Goal: Task Accomplishment & Management: Manage account settings

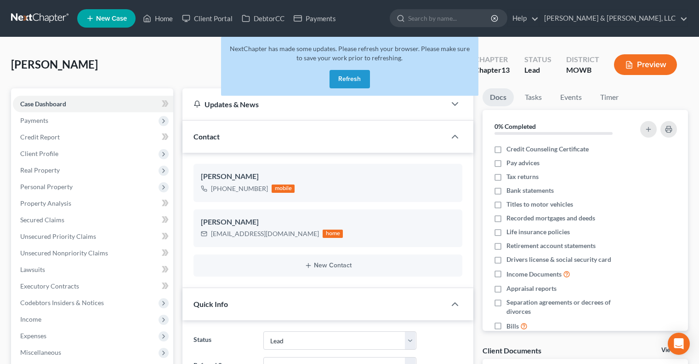
select select "8"
select select "0"
drag, startPoint x: 357, startPoint y: 74, endPoint x: 143, endPoint y: 86, distance: 213.6
click at [353, 75] on button "Refresh" at bounding box center [350, 79] width 40 height 18
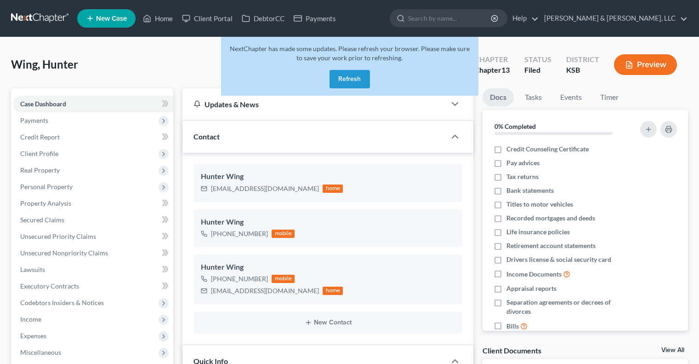
select select "6"
select select "1"
select select "0"
drag, startPoint x: 349, startPoint y: 78, endPoint x: 319, endPoint y: 69, distance: 31.6
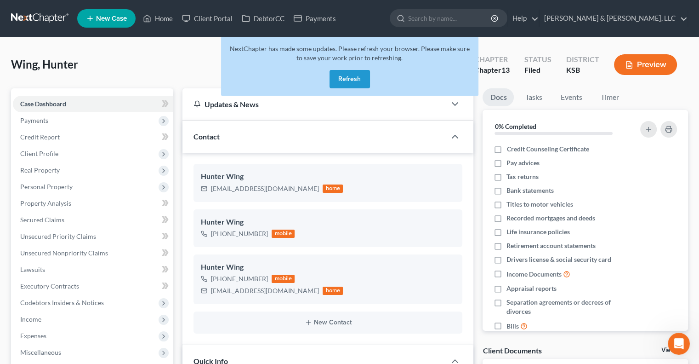
click at [348, 79] on button "Refresh" at bounding box center [350, 79] width 40 height 18
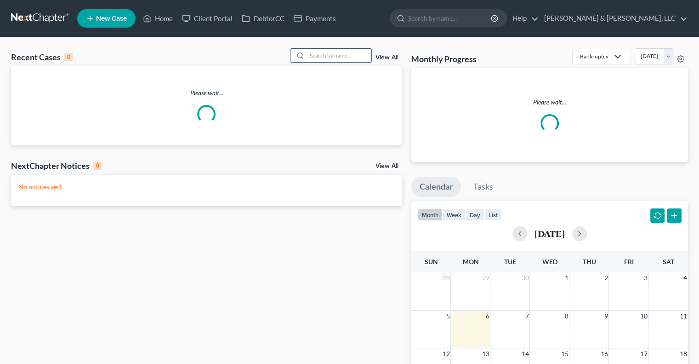
click at [341, 54] on input "search" at bounding box center [339, 55] width 64 height 13
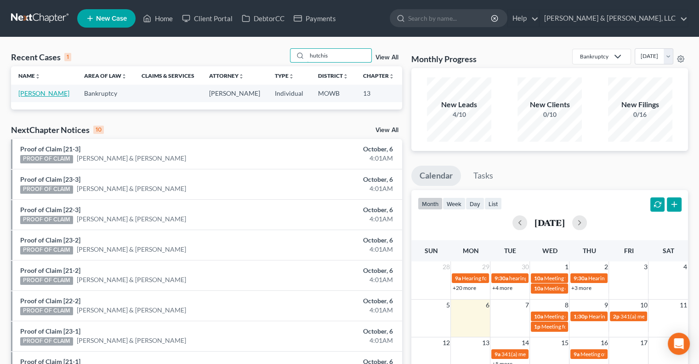
type input "hutchis"
click at [22, 97] on link "[PERSON_NAME]" at bounding box center [43, 93] width 51 height 8
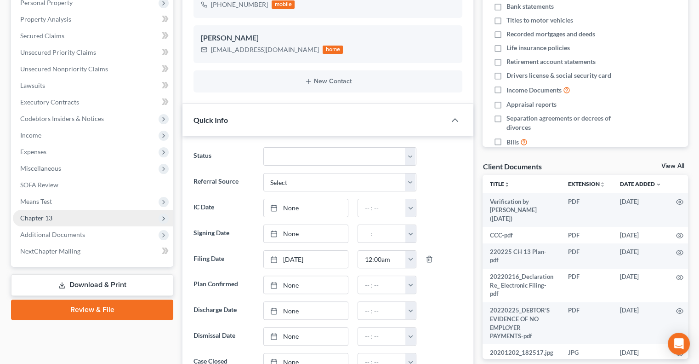
scroll to position [215, 0]
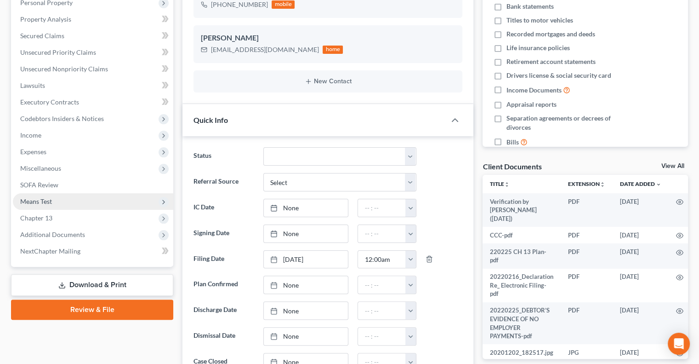
click at [50, 198] on span "Means Test" at bounding box center [36, 201] width 32 height 8
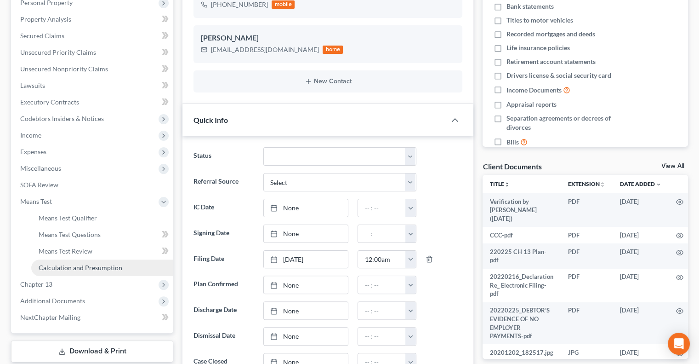
click at [92, 270] on span "Calculation and Presumption" at bounding box center [81, 267] width 84 height 8
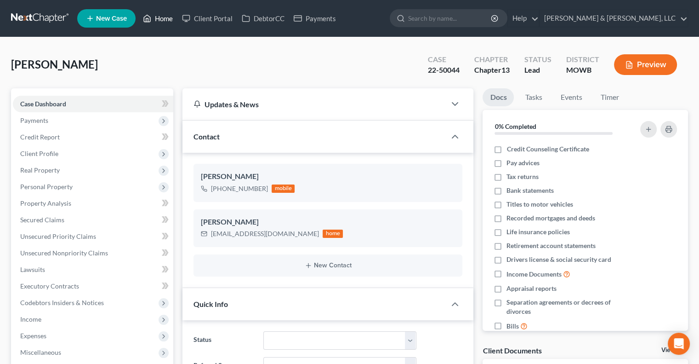
click at [162, 17] on link "Home" at bounding box center [157, 18] width 39 height 17
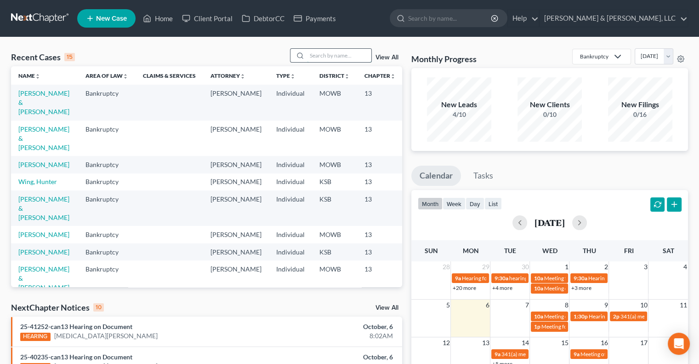
click at [314, 58] on input "search" at bounding box center [339, 55] width 64 height 13
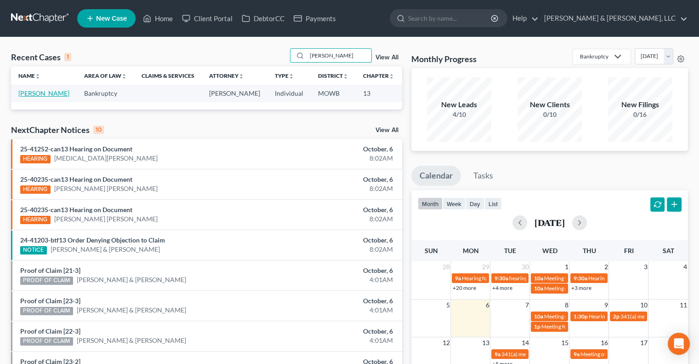
type input "weddle"
click at [28, 93] on link "[PERSON_NAME]" at bounding box center [43, 93] width 51 height 8
select select "2"
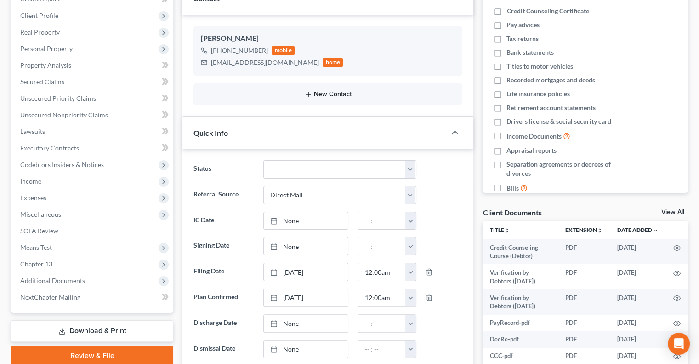
scroll to position [125, 0]
click at [36, 280] on span "Additional Documents" at bounding box center [52, 280] width 65 height 8
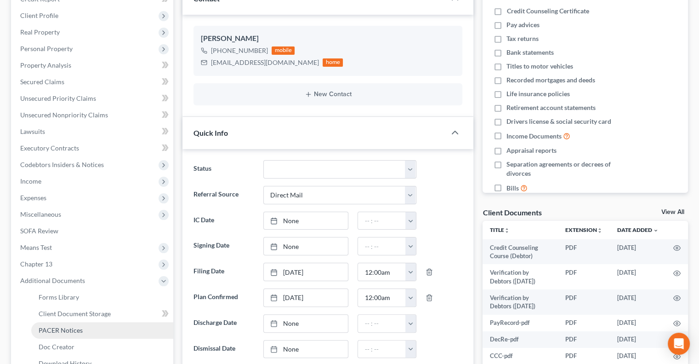
click at [61, 328] on span "PACER Notices" at bounding box center [61, 330] width 44 height 8
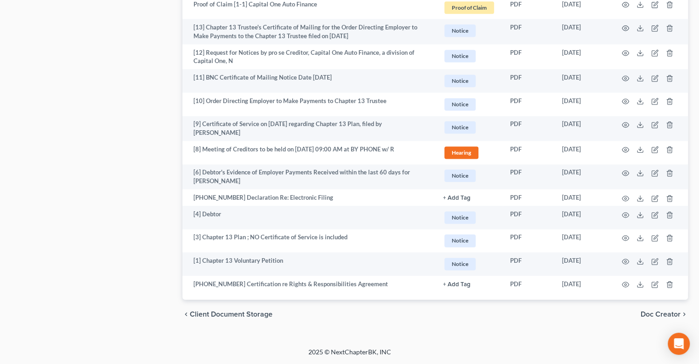
scroll to position [1288, 0]
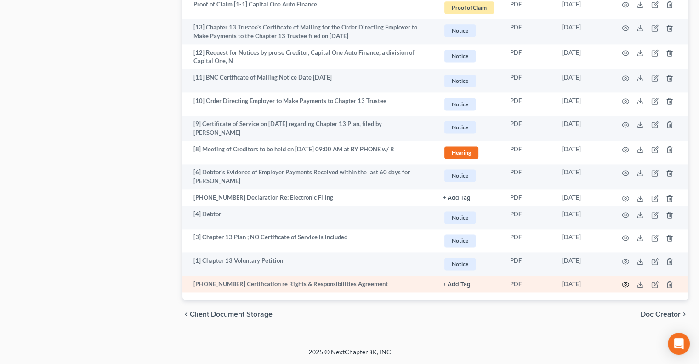
click at [623, 285] on icon "button" at bounding box center [625, 284] width 7 height 5
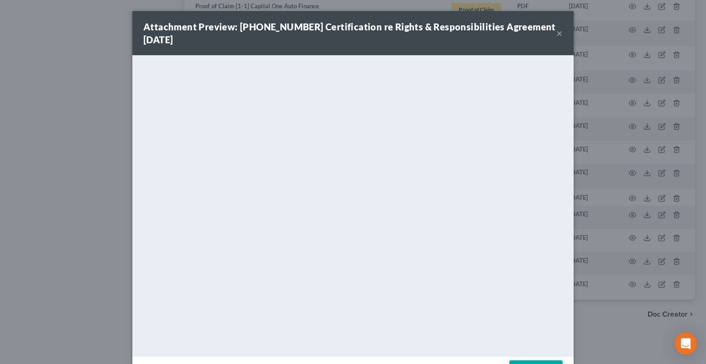
click at [556, 34] on button "×" at bounding box center [559, 33] width 6 height 11
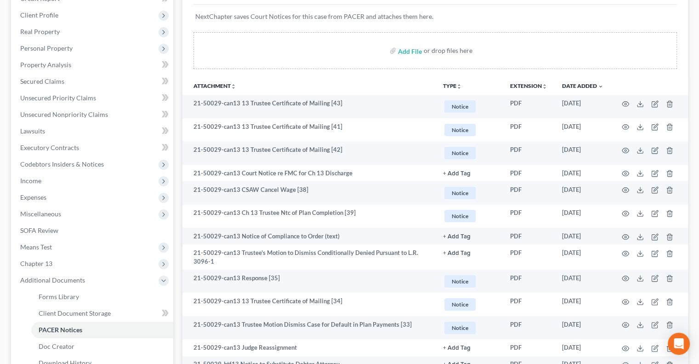
scroll to position [0, 0]
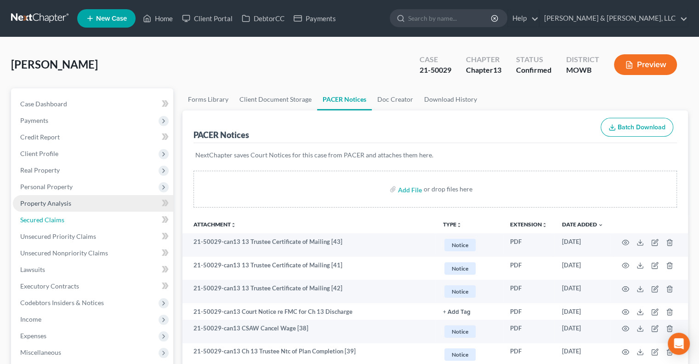
drag, startPoint x: 24, startPoint y: 215, endPoint x: 37, endPoint y: 210, distance: 13.7
click at [24, 216] on span "Secured Claims" at bounding box center [42, 220] width 44 height 8
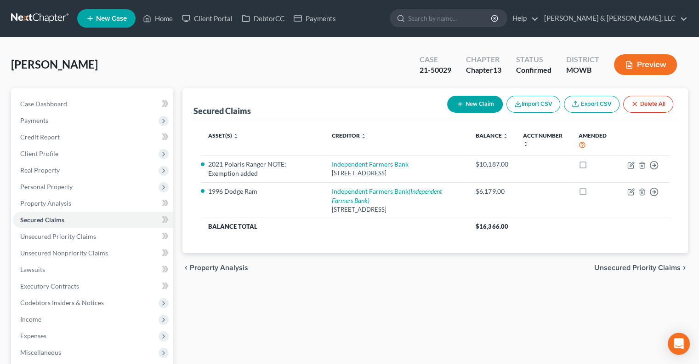
click at [335, 68] on div "Weddle, Harley Upgraded Case 21-50029 Chapter Chapter 13 Status Confirmed Distr…" at bounding box center [349, 68] width 677 height 40
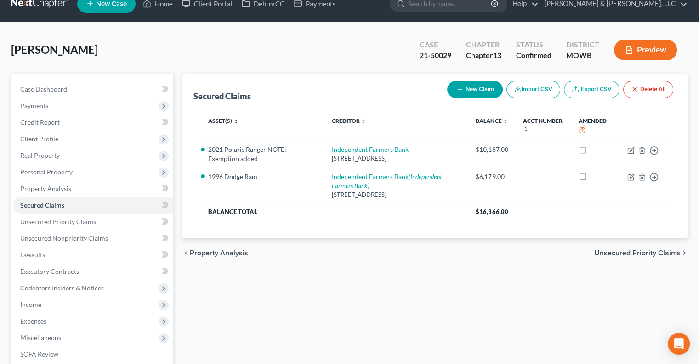
scroll to position [174, 0]
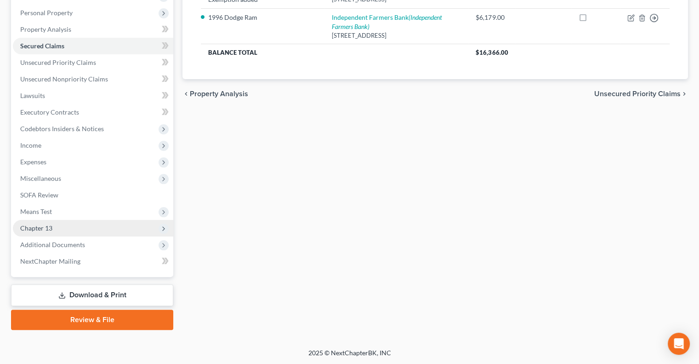
click at [63, 225] on span "Chapter 13" at bounding box center [93, 228] width 160 height 17
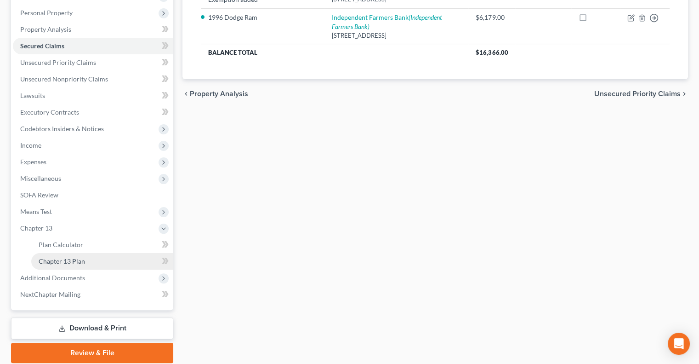
click at [81, 262] on span "Chapter 13 Plan" at bounding box center [62, 261] width 46 height 8
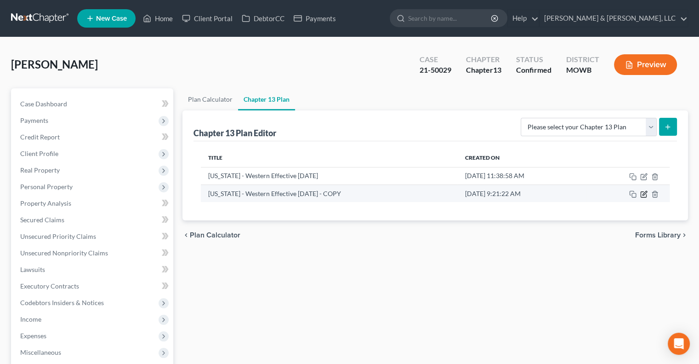
click at [643, 195] on icon "button" at bounding box center [643, 193] width 7 height 7
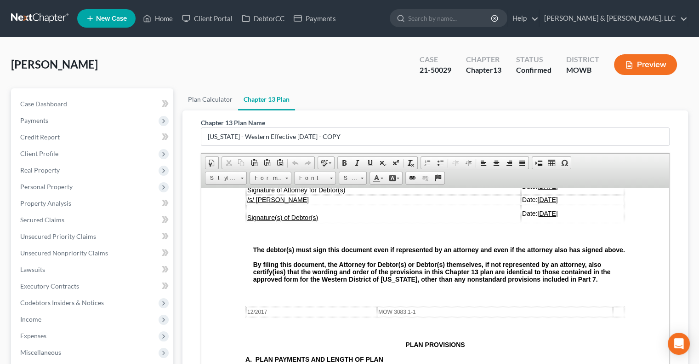
scroll to position [2252, 0]
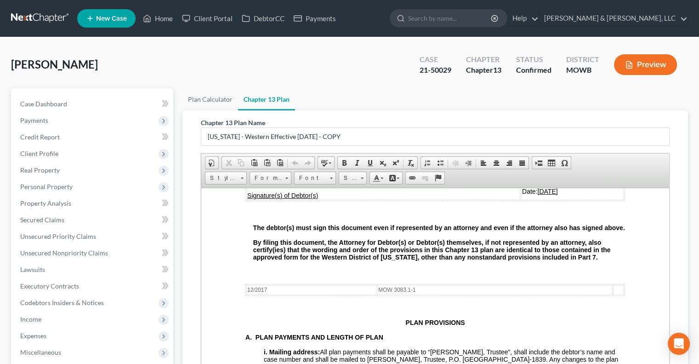
click at [320, 68] on div "Weddle, Harley Upgraded Case 21-50029 Chapter Chapter 13 Status Confirmed Distr…" at bounding box center [349, 68] width 677 height 40
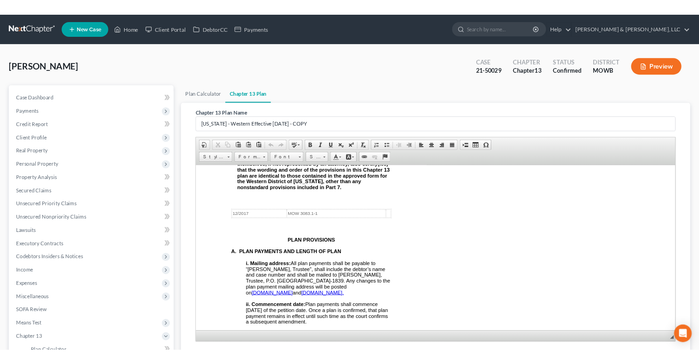
scroll to position [2211, 0]
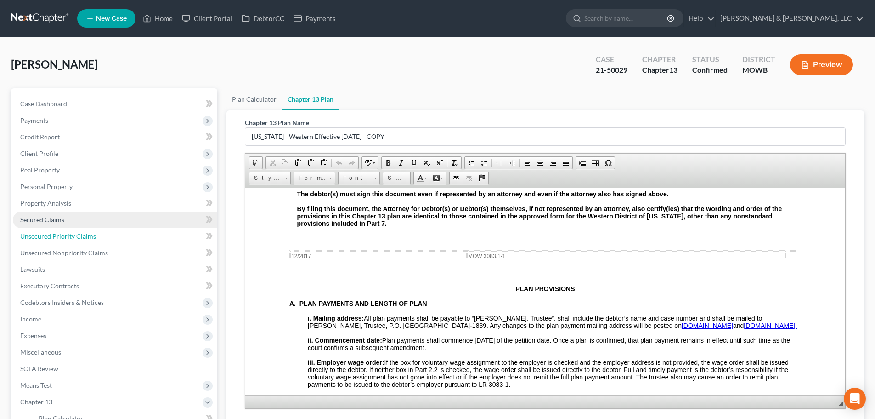
drag, startPoint x: 51, startPoint y: 234, endPoint x: 111, endPoint y: 220, distance: 62.4
click at [51, 234] on span "Unsecured Priority Claims" at bounding box center [58, 236] width 76 height 8
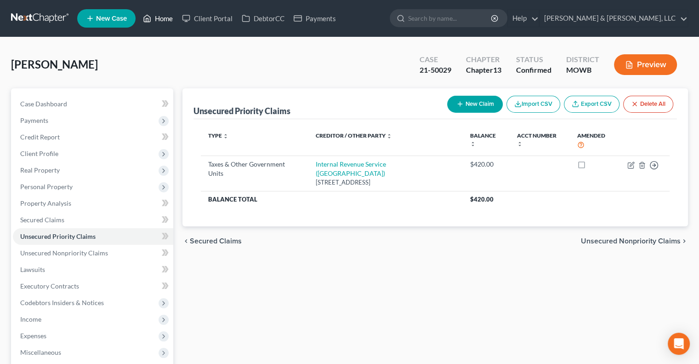
click at [167, 20] on link "Home" at bounding box center [157, 18] width 39 height 17
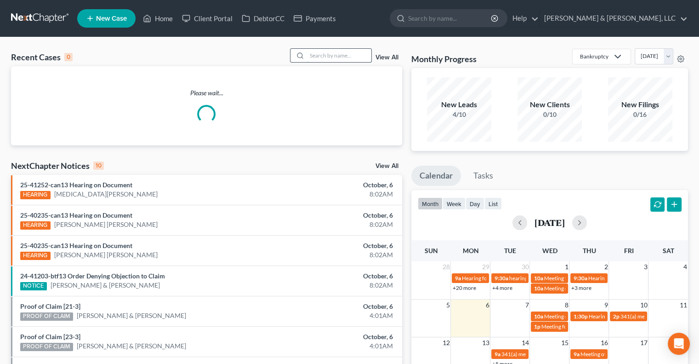
click at [333, 58] on input "search" at bounding box center [339, 55] width 64 height 13
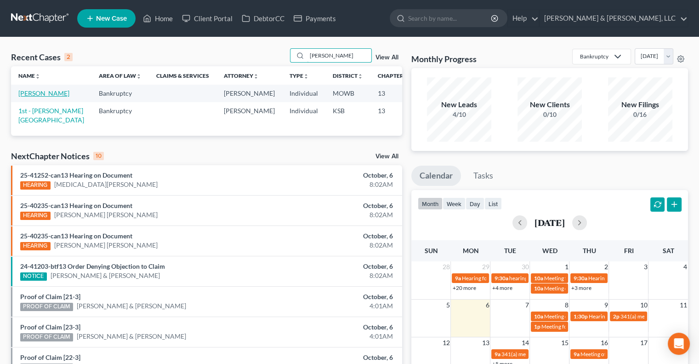
type input "freemon"
click at [22, 97] on link "[PERSON_NAME]" at bounding box center [43, 93] width 51 height 8
select select "6"
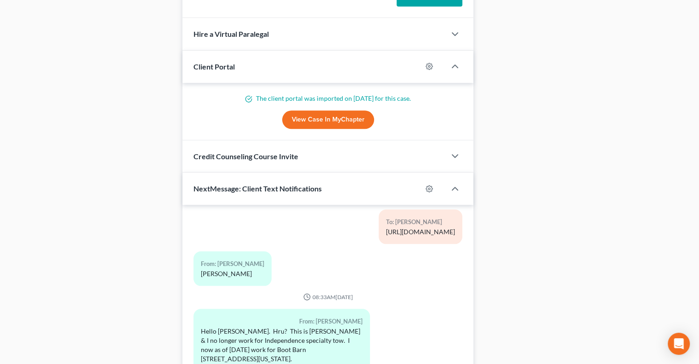
scroll to position [986, 0]
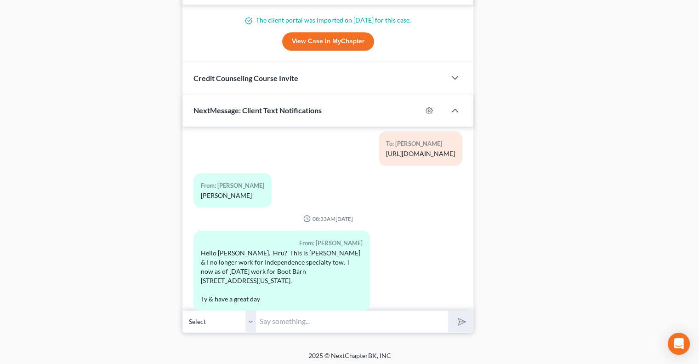
click at [282, 323] on input "text" at bounding box center [352, 321] width 192 height 23
type input "Would you like for your plan payments to come from your employer?"
drag, startPoint x: 316, startPoint y: 322, endPoint x: 483, endPoint y: 304, distance: 168.7
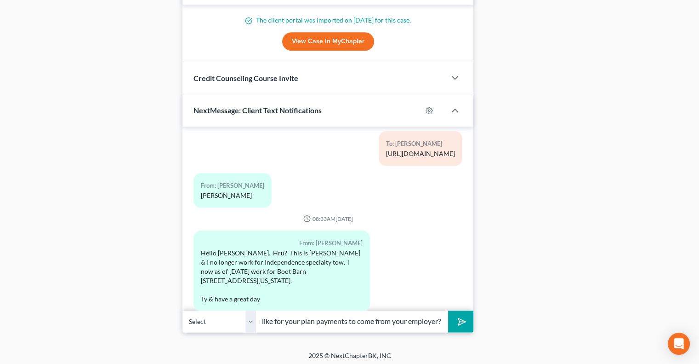
click at [443, 314] on input "Would you like for your plan payments to come from your employer?" at bounding box center [352, 321] width 192 height 23
click at [458, 316] on polygon "submit" at bounding box center [460, 321] width 11 height 11
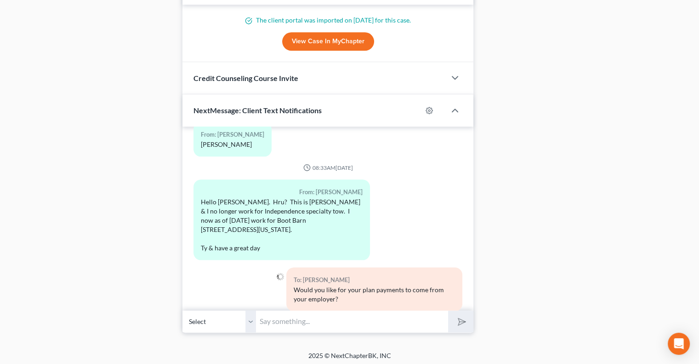
click at [346, 315] on input "text" at bounding box center [352, 321] width 192 height 23
type input "Also remember that until your employer starts withholding, it is your obligatio…"
click at [448, 310] on button "submit" at bounding box center [460, 321] width 25 height 22
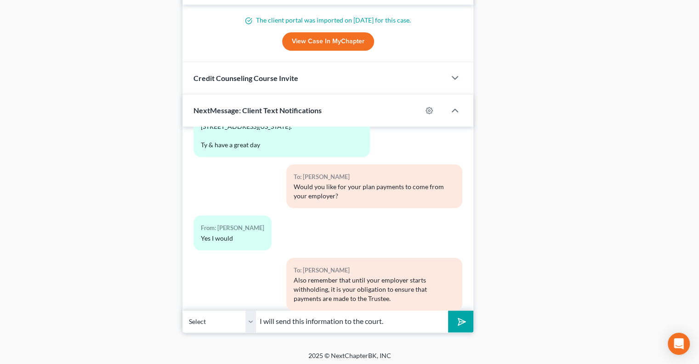
type input "I will send this information to the court."
click at [448, 310] on button "submit" at bounding box center [460, 321] width 25 height 22
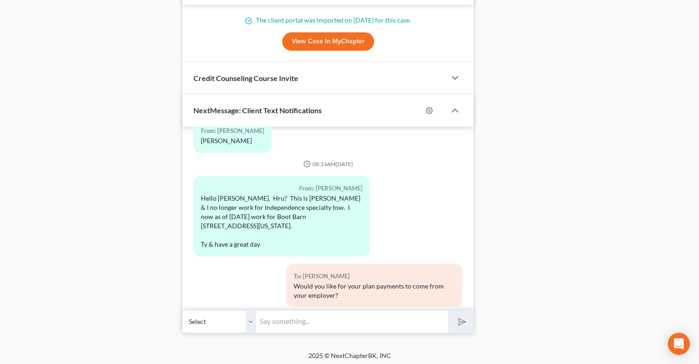
scroll to position [1119, 0]
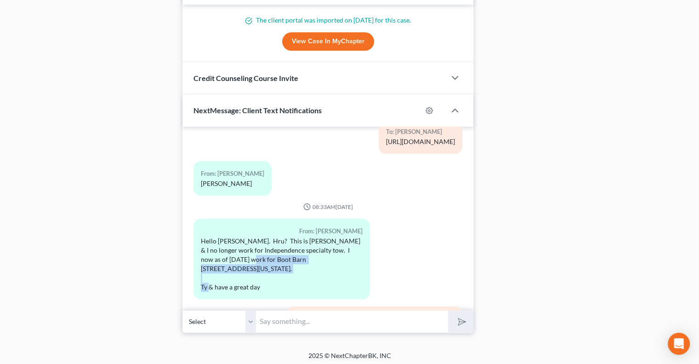
drag, startPoint x: 244, startPoint y: 244, endPoint x: 248, endPoint y: 239, distance: 6.6
click at [248, 239] on div "Hello Ryan. Hru? This is Kuiana Freemon & I no longer work for Independence spe…" at bounding box center [281, 263] width 161 height 55
copy div "Boot Barn 9900 NW Global Dr. Kansas City, MO 64153"
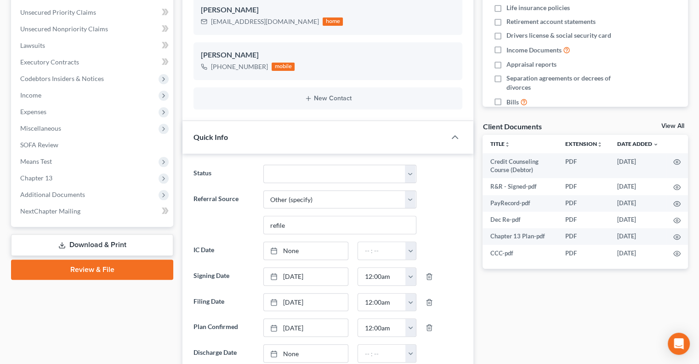
scroll to position [0, 0]
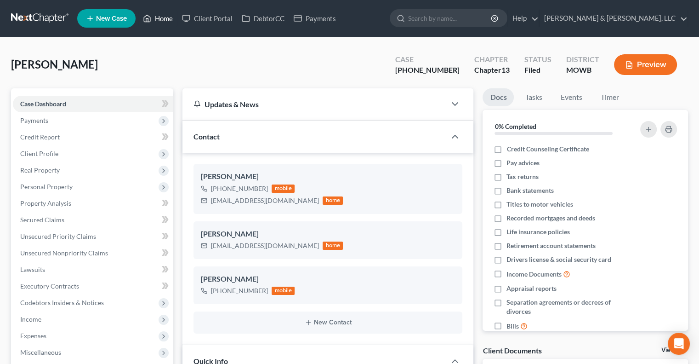
drag, startPoint x: 170, startPoint y: 14, endPoint x: 175, endPoint y: 28, distance: 15.0
click at [170, 14] on link "Home" at bounding box center [157, 18] width 39 height 17
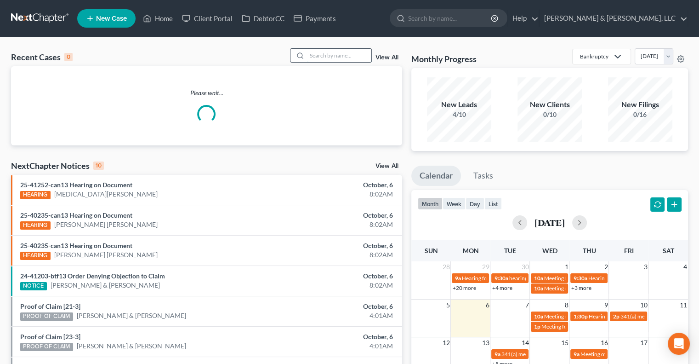
click at [341, 55] on input "search" at bounding box center [339, 55] width 64 height 13
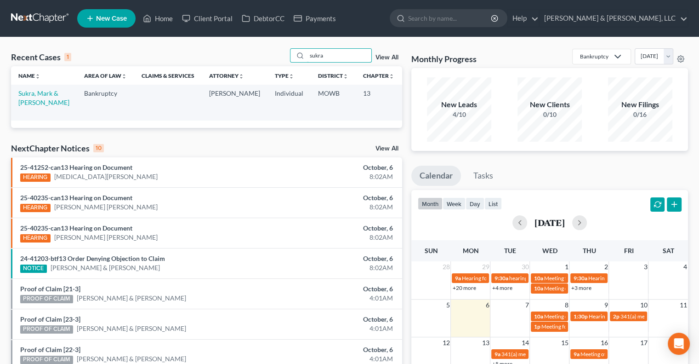
drag, startPoint x: 336, startPoint y: 51, endPoint x: 268, endPoint y: 63, distance: 68.6
click at [270, 63] on div "Recent Cases 1 sukra View All" at bounding box center [206, 57] width 391 height 18
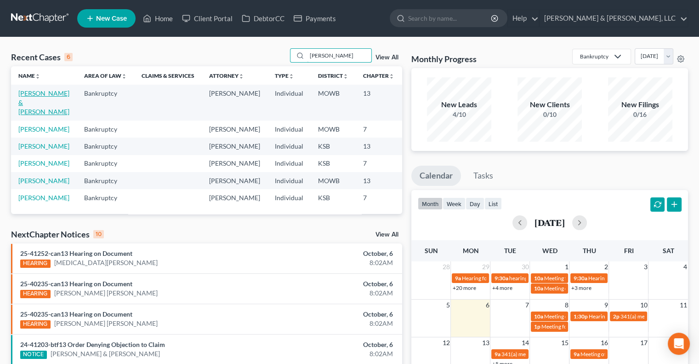
type input "boyd"
click at [28, 115] on link "[PERSON_NAME] & [PERSON_NAME]" at bounding box center [43, 102] width 51 height 26
select select "6"
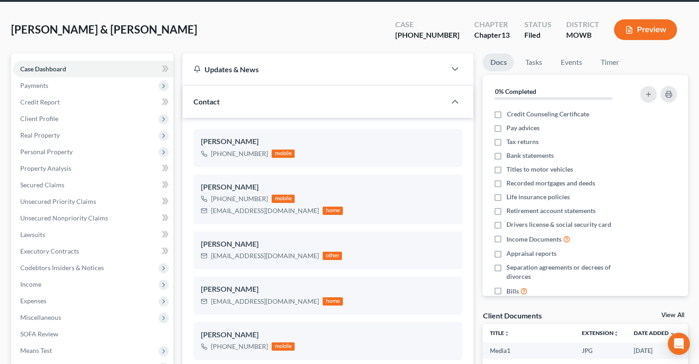
scroll to position [92, 0]
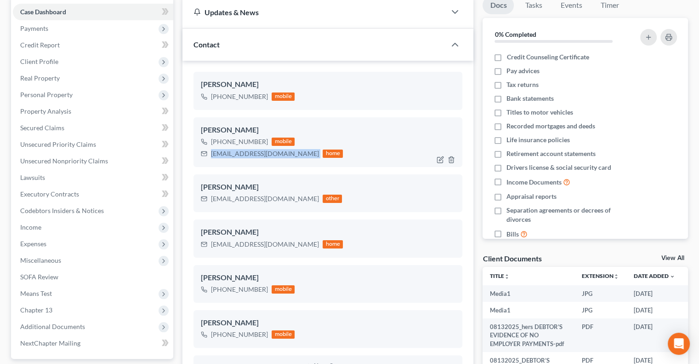
drag, startPoint x: 278, startPoint y: 152, endPoint x: 207, endPoint y: 158, distance: 71.0
click at [207, 158] on div "djluv2001@yahoo.com home" at bounding box center [272, 154] width 142 height 12
copy div "djluv2001@yahoo.com"
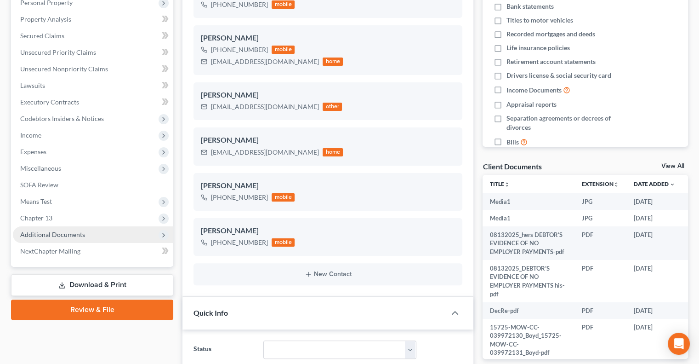
click at [45, 237] on span "Additional Documents" at bounding box center [52, 234] width 65 height 8
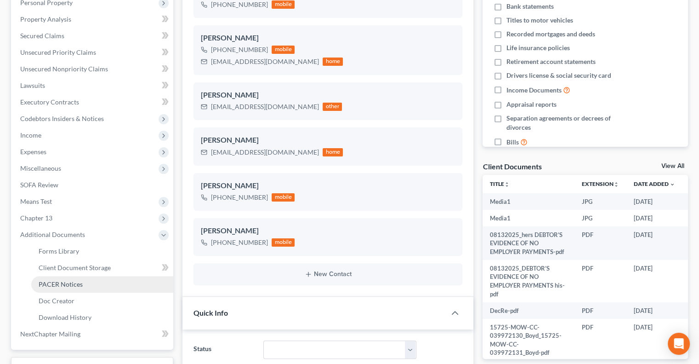
click at [52, 288] on link "PACER Notices" at bounding box center [102, 284] width 142 height 17
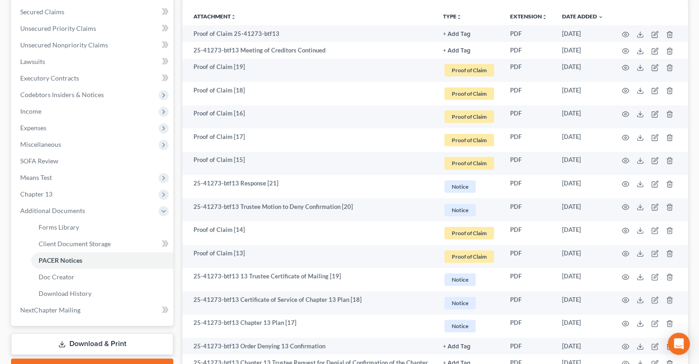
scroll to position [138, 0]
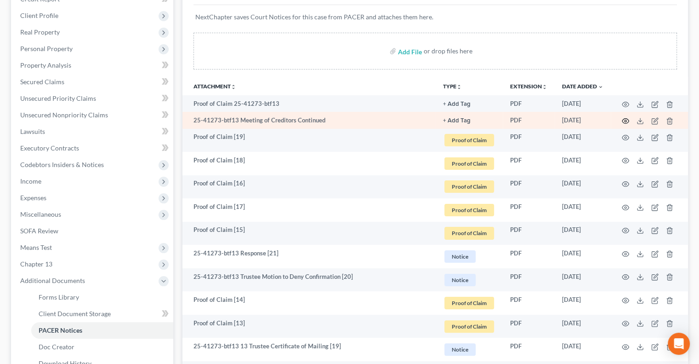
click at [626, 120] on circle "button" at bounding box center [626, 121] width 2 height 2
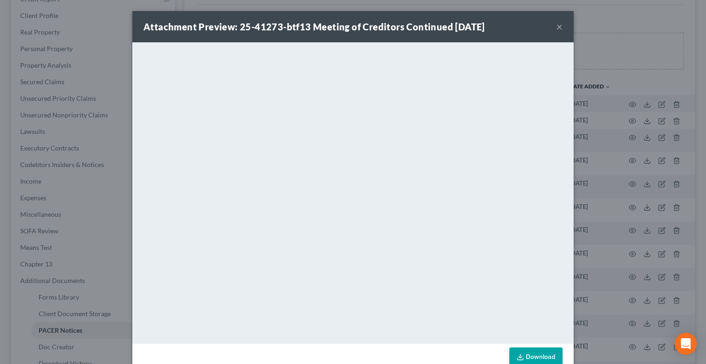
click at [556, 30] on button "×" at bounding box center [559, 26] width 6 height 11
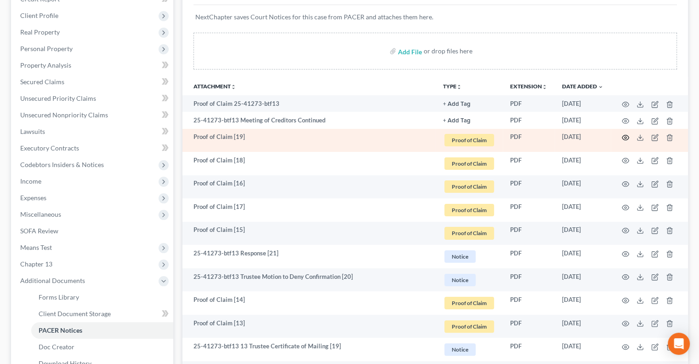
click at [627, 139] on icon "button" at bounding box center [625, 137] width 7 height 5
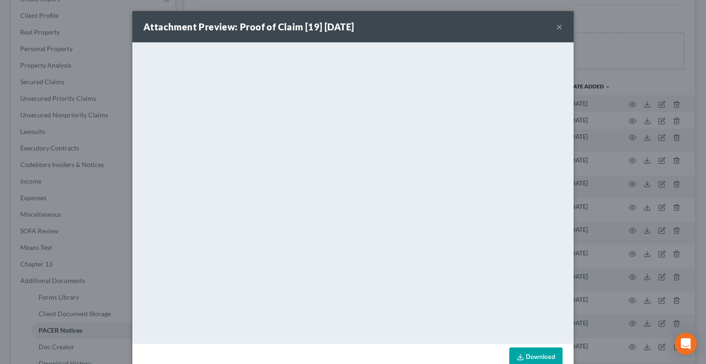
drag, startPoint x: 557, startPoint y: 22, endPoint x: 553, endPoint y: 29, distance: 8.7
click at [556, 29] on button "×" at bounding box center [559, 26] width 6 height 11
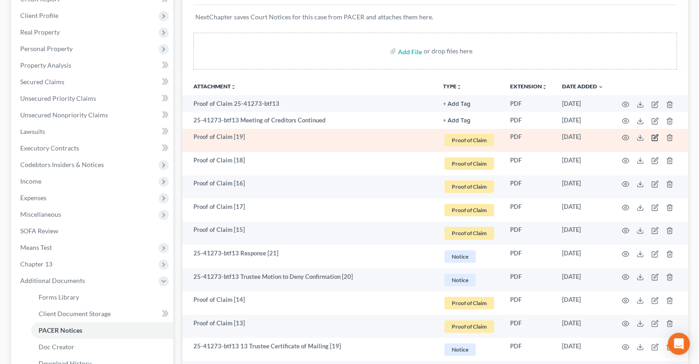
click at [654, 137] on icon "button" at bounding box center [656, 136] width 4 height 4
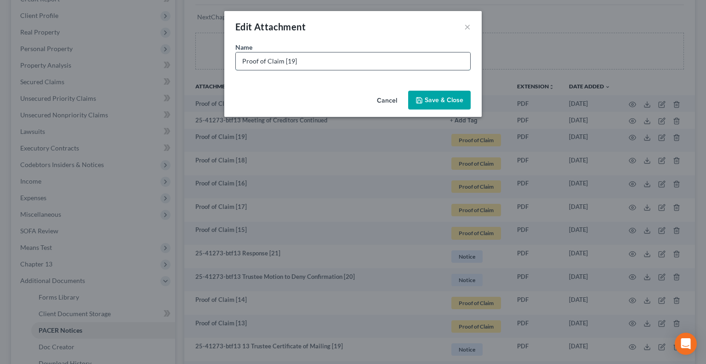
click at [243, 58] on input "Proof of Claim [19]" at bounding box center [353, 60] width 234 height 17
type input "Jefferson Capital Proof of Claim [19]"
click at [443, 99] on span "Save & Close" at bounding box center [444, 100] width 39 height 8
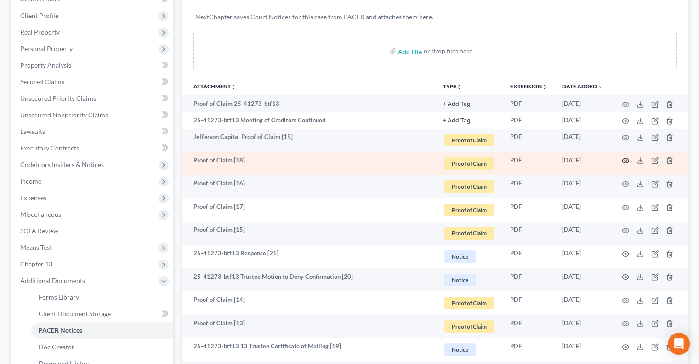
click at [625, 159] on icon "button" at bounding box center [625, 160] width 7 height 7
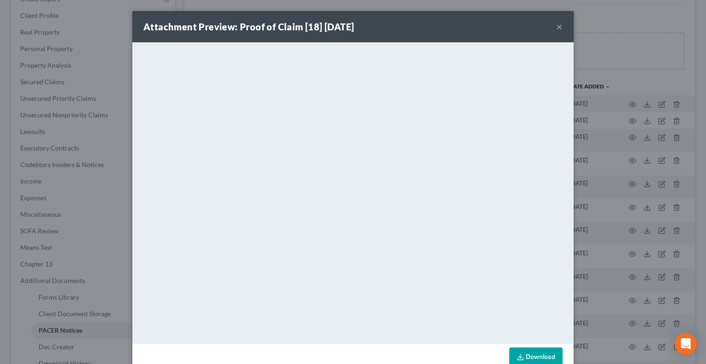
click at [556, 27] on button "×" at bounding box center [559, 26] width 6 height 11
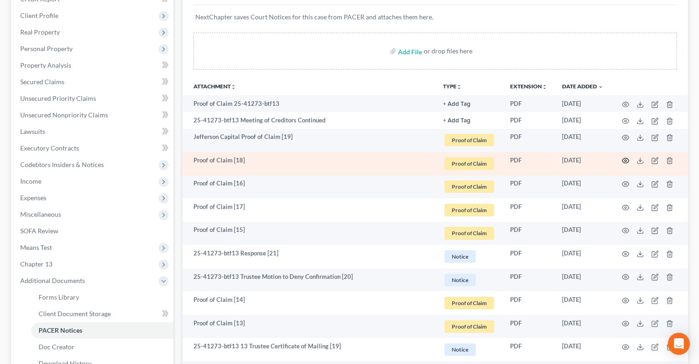
click at [625, 159] on circle "button" at bounding box center [626, 160] width 2 height 2
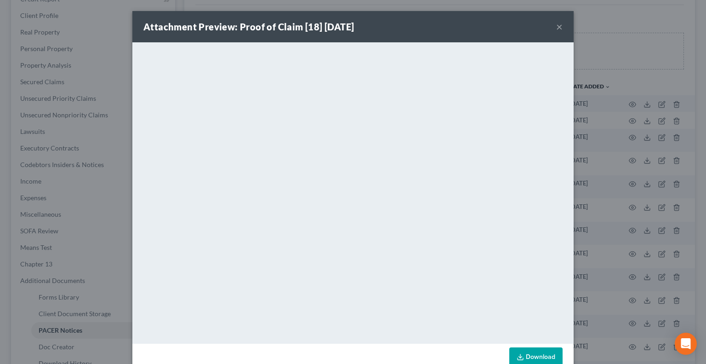
click at [556, 27] on button "×" at bounding box center [559, 26] width 6 height 11
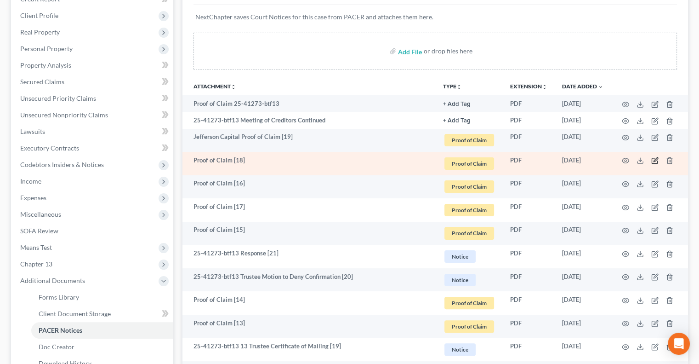
click at [653, 159] on icon "button" at bounding box center [654, 160] width 7 height 7
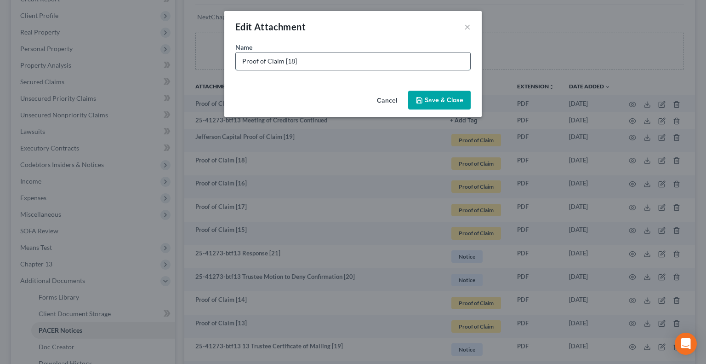
click at [243, 59] on input "Proof of Claim [18]" at bounding box center [353, 60] width 234 height 17
type input "Crown Asset Proof of Claim [18]"
click at [430, 102] on span "Save & Close" at bounding box center [444, 100] width 39 height 8
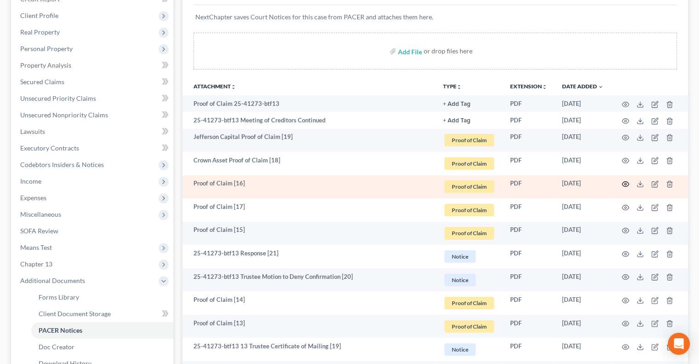
click at [622, 183] on icon "button" at bounding box center [625, 184] width 7 height 5
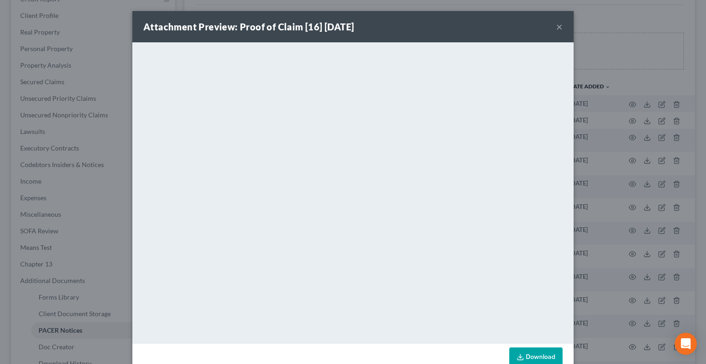
click at [556, 23] on button "×" at bounding box center [559, 26] width 6 height 11
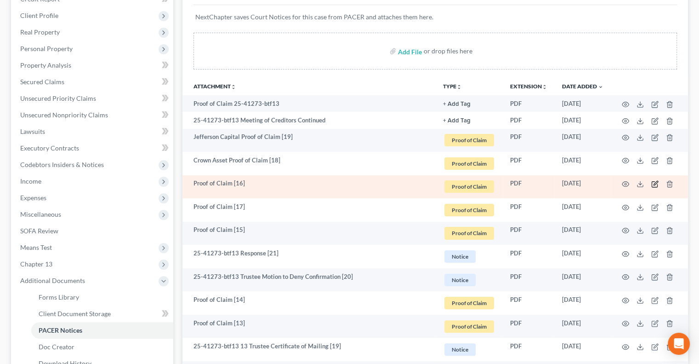
click at [654, 183] on icon "button" at bounding box center [656, 183] width 4 height 4
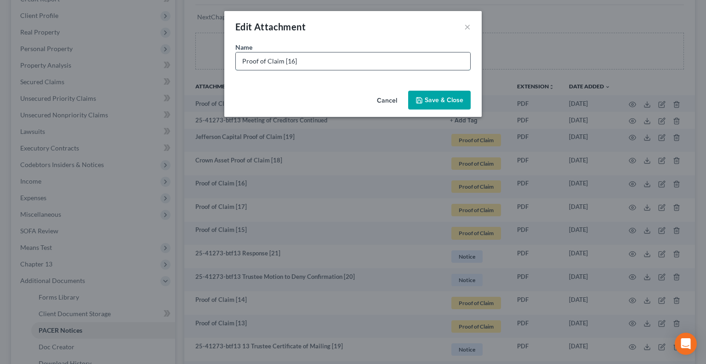
click at [241, 56] on input "Proof of Claim [16]" at bounding box center [353, 60] width 234 height 17
type input "Crown Asset/Comenity Proof of Claim [16]"
click at [429, 98] on span "Save & Close" at bounding box center [444, 100] width 39 height 8
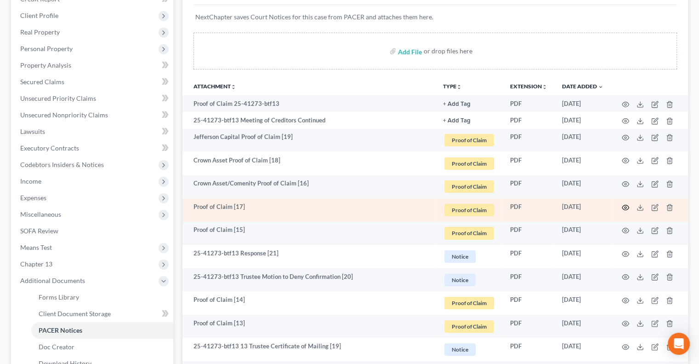
click at [627, 206] on icon "button" at bounding box center [625, 207] width 7 height 7
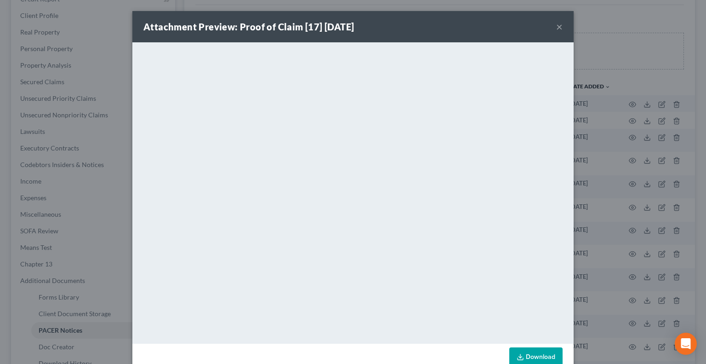
click at [556, 28] on button "×" at bounding box center [559, 26] width 6 height 11
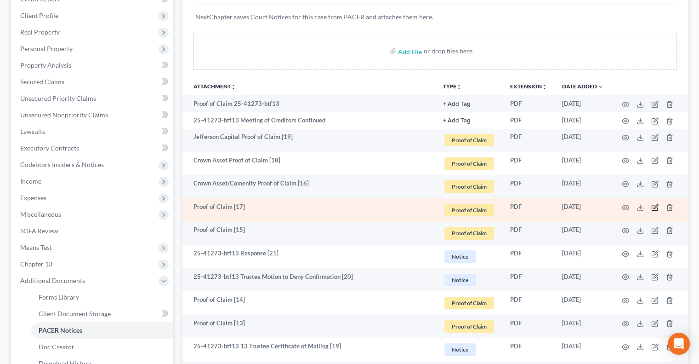
click at [655, 205] on icon "button" at bounding box center [654, 207] width 7 height 7
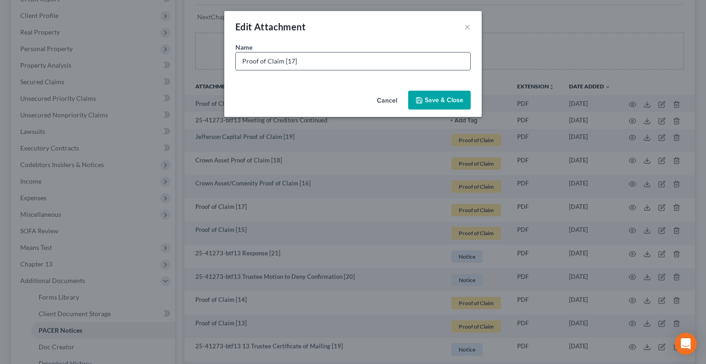
click at [240, 62] on input "Proof of Claim [17]" at bounding box center [353, 60] width 234 height 17
type input "Crown Asset Proof of Claim [17]"
drag, startPoint x: 438, startPoint y: 97, endPoint x: 433, endPoint y: 100, distance: 5.5
click at [433, 100] on span "Save & Close" at bounding box center [444, 100] width 39 height 8
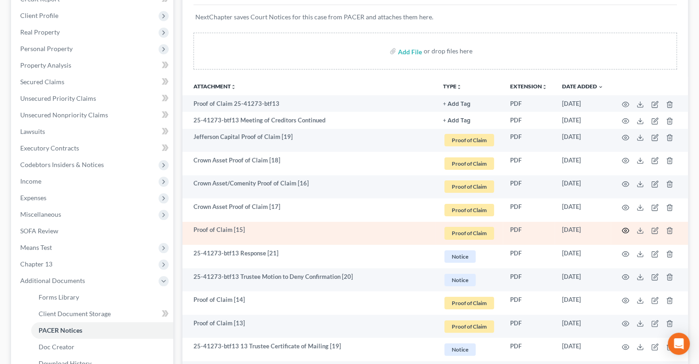
click at [622, 229] on icon "button" at bounding box center [625, 230] width 7 height 7
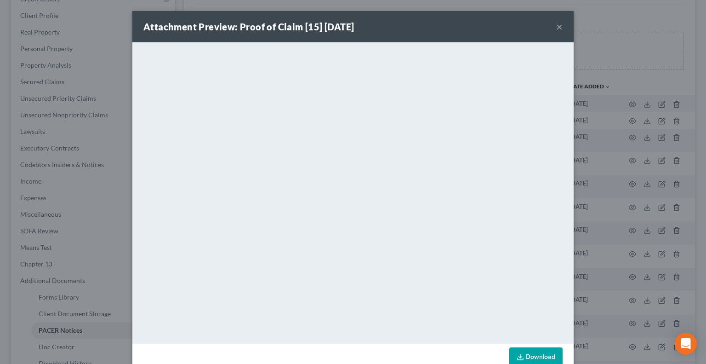
click at [556, 27] on button "×" at bounding box center [559, 26] width 6 height 11
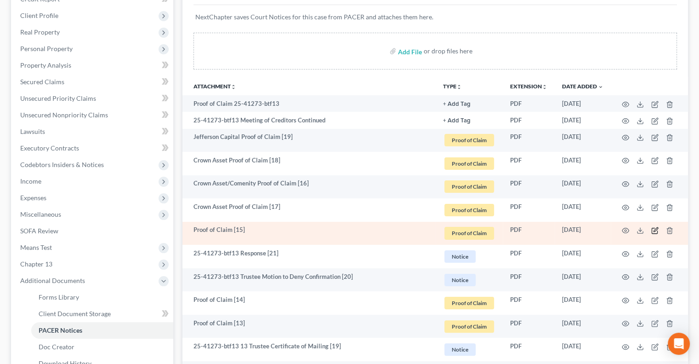
click at [654, 233] on icon "button" at bounding box center [654, 230] width 7 height 7
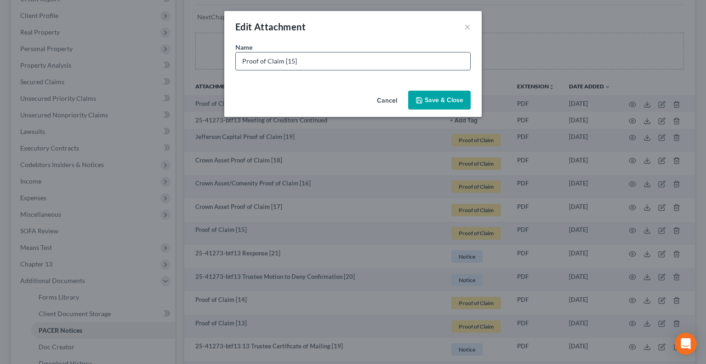
click at [239, 56] on input "Proof of Claim [15]" at bounding box center [353, 60] width 234 height 17
type input "Crown Asset Proof of Claim [15]"
click at [428, 102] on span "Save & Close" at bounding box center [444, 100] width 39 height 8
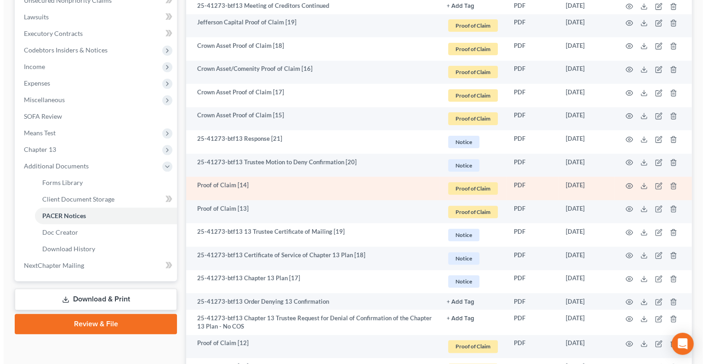
scroll to position [276, 0]
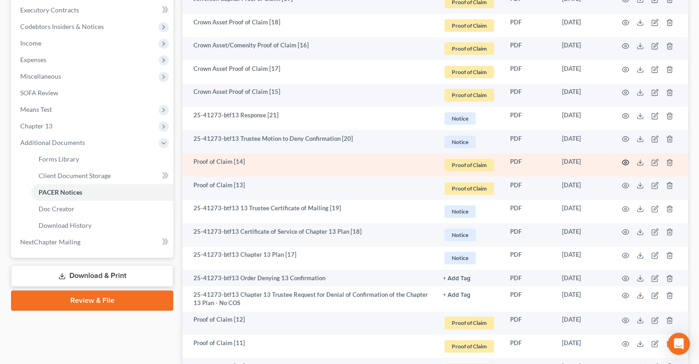
click at [626, 163] on icon "button" at bounding box center [625, 162] width 7 height 7
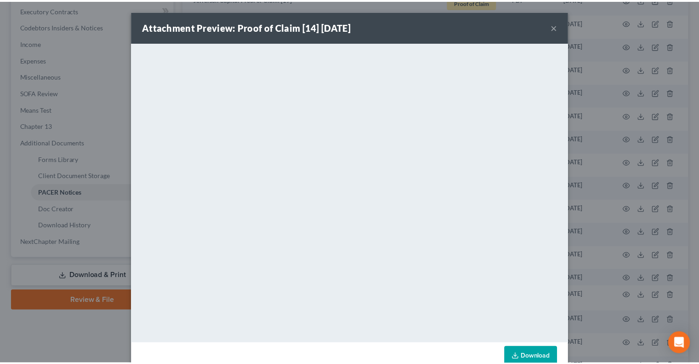
scroll to position [21, 0]
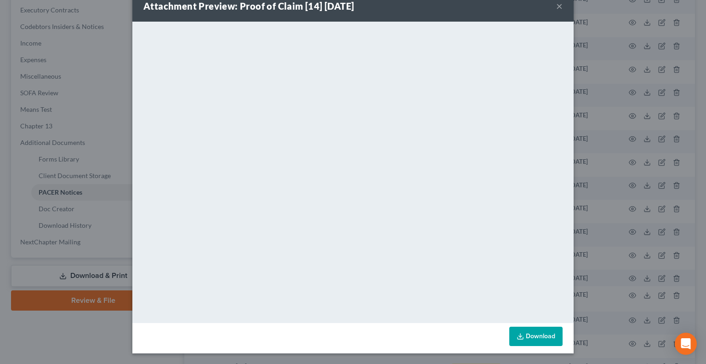
click at [557, 3] on button "×" at bounding box center [559, 5] width 6 height 11
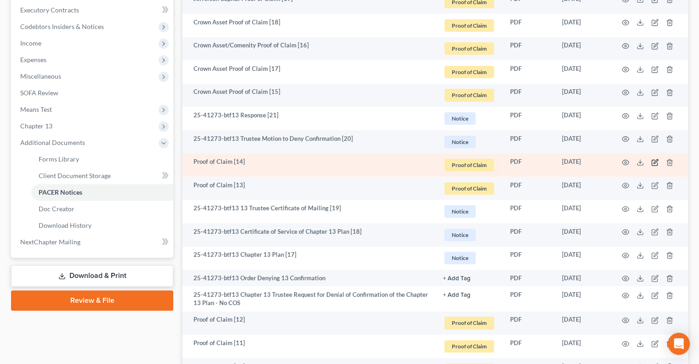
click at [654, 163] on icon "button" at bounding box center [654, 162] width 7 height 7
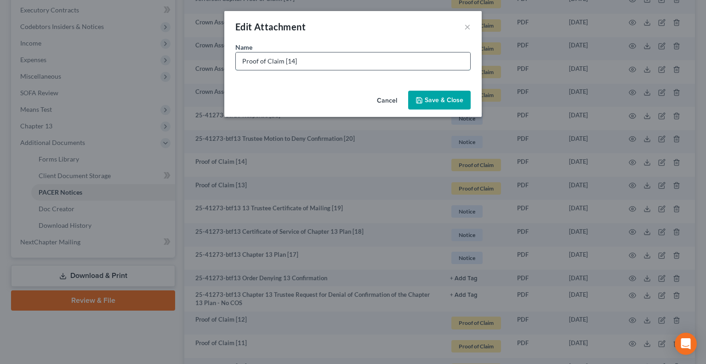
click at [243, 60] on input "Proof of Claim [14]" at bounding box center [353, 60] width 234 height 17
type input "Scolopax Proof of Claim [14]"
click at [441, 98] on span "Save & Close" at bounding box center [444, 100] width 39 height 8
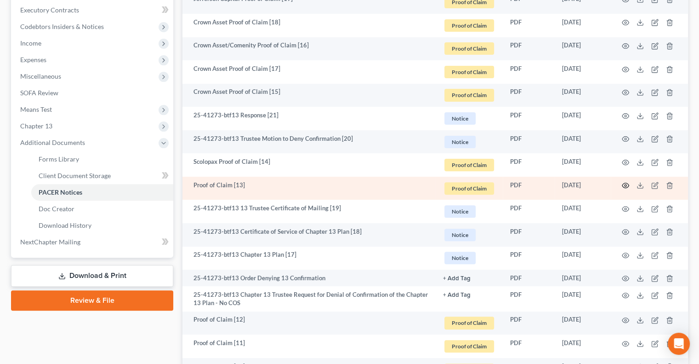
click at [626, 182] on icon "button" at bounding box center [625, 185] width 7 height 7
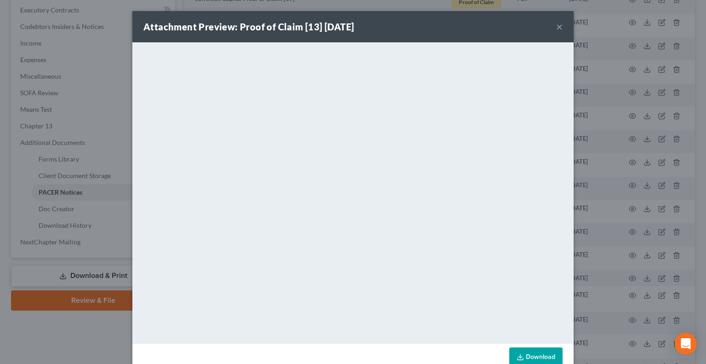
click at [558, 23] on button "×" at bounding box center [559, 26] width 6 height 11
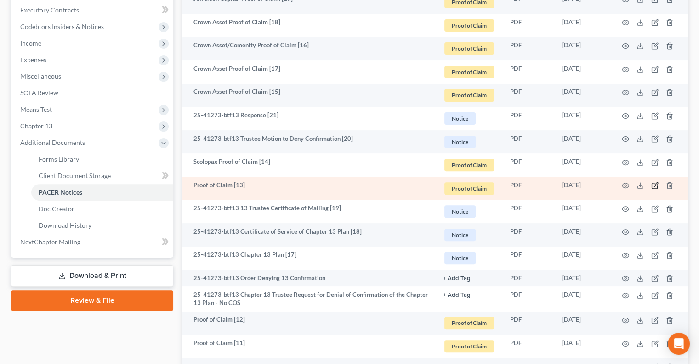
click at [656, 185] on icon "button" at bounding box center [654, 185] width 7 height 7
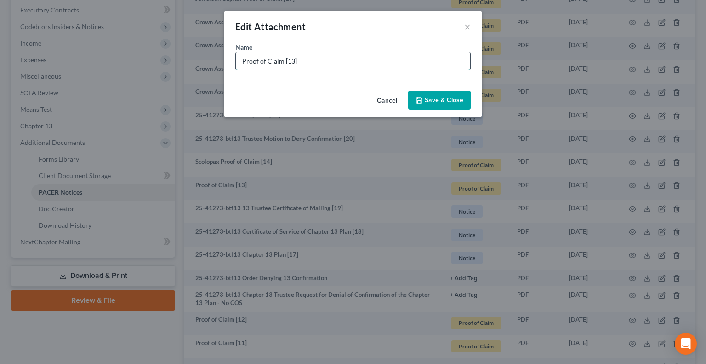
click at [242, 62] on input "Proof of Claim [13]" at bounding box center [353, 60] width 234 height 17
type input "Scolopax Proof of Claim [13]"
click at [434, 93] on button "Save & Close" at bounding box center [439, 100] width 63 height 19
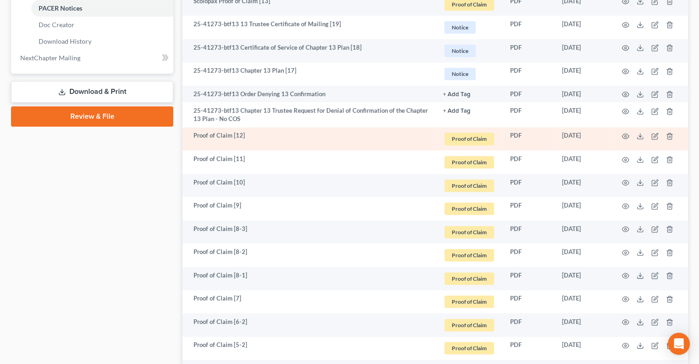
scroll to position [368, 0]
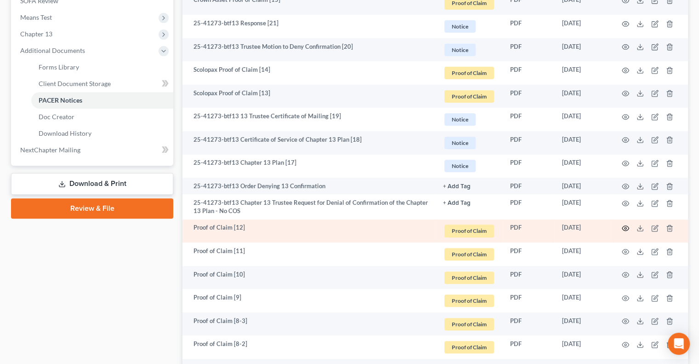
click at [623, 227] on icon "button" at bounding box center [625, 227] width 7 height 7
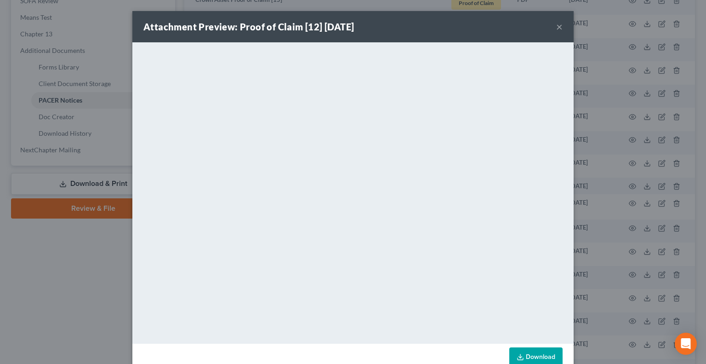
click at [556, 25] on button "×" at bounding box center [559, 26] width 6 height 11
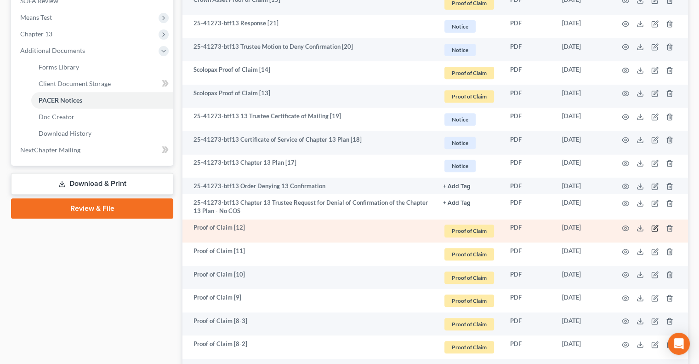
click at [654, 224] on icon "button" at bounding box center [654, 227] width 7 height 7
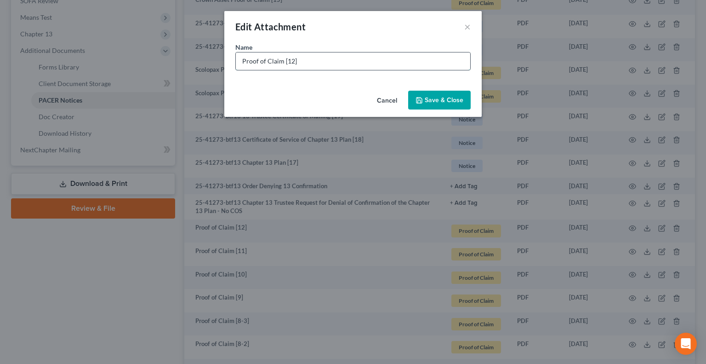
click at [240, 60] on input "Proof of Claim [12]" at bounding box center [353, 60] width 234 height 17
type input "Concora Credit Proof of Claim [12]"
click at [440, 95] on button "Save & Close" at bounding box center [439, 100] width 63 height 19
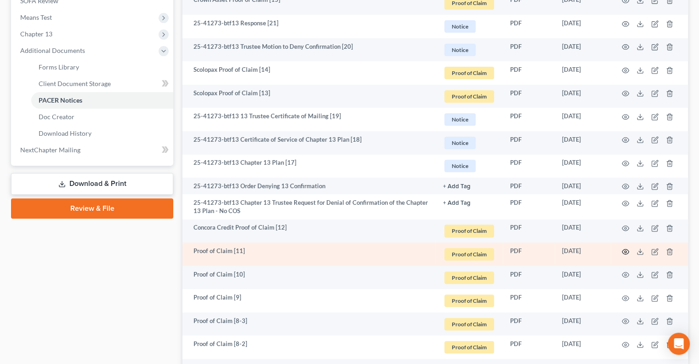
click at [624, 253] on icon "button" at bounding box center [625, 251] width 7 height 7
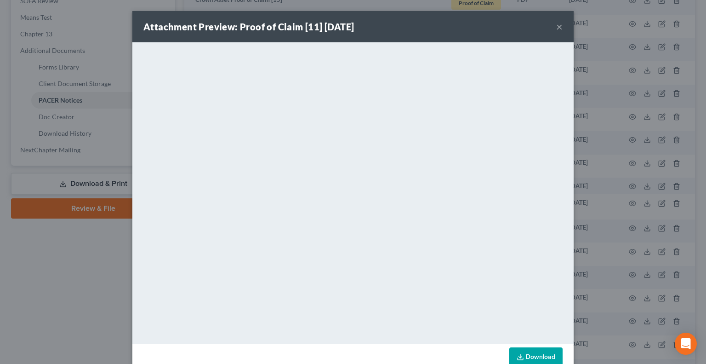
click at [556, 25] on button "×" at bounding box center [559, 26] width 6 height 11
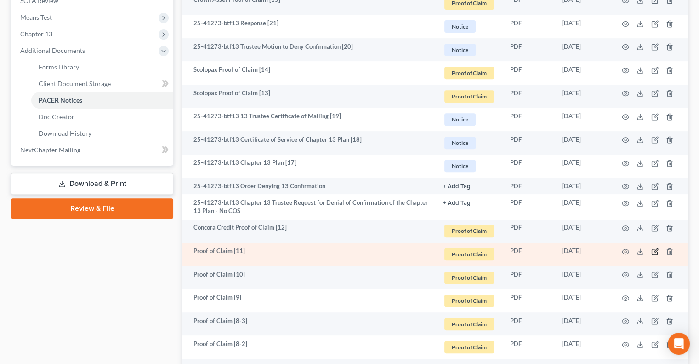
click at [655, 251] on icon "button" at bounding box center [654, 251] width 7 height 7
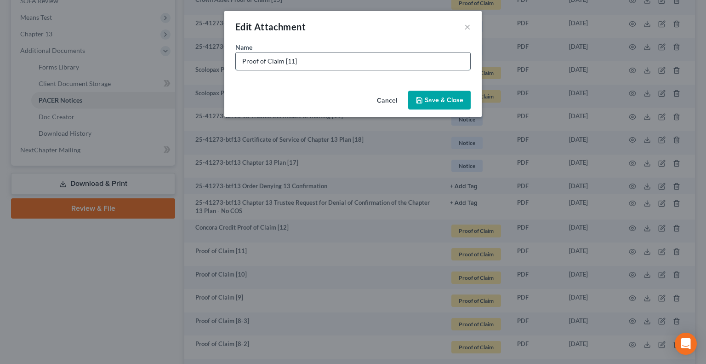
click at [244, 60] on input "Proof of Claim [11]" at bounding box center [353, 60] width 234 height 17
click at [243, 60] on input "Proof of Claim [11]" at bounding box center [353, 60] width 234 height 17
type input "Jefferson Capital Proof of Claim [11]"
click at [440, 100] on span "Save & Close" at bounding box center [444, 100] width 39 height 8
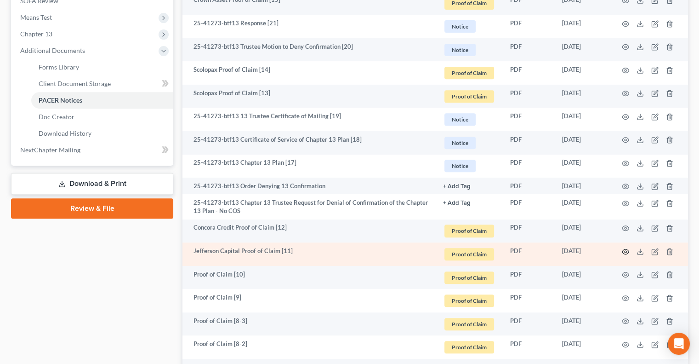
click at [625, 251] on icon "button" at bounding box center [625, 251] width 7 height 7
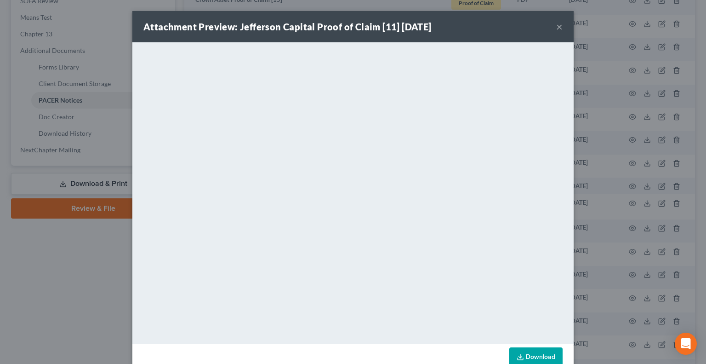
click at [556, 26] on button "×" at bounding box center [559, 26] width 6 height 11
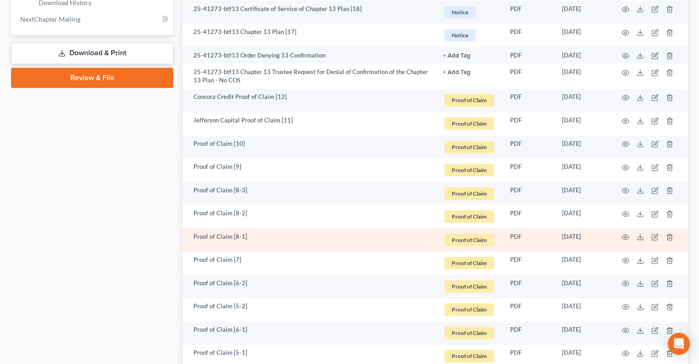
scroll to position [506, 0]
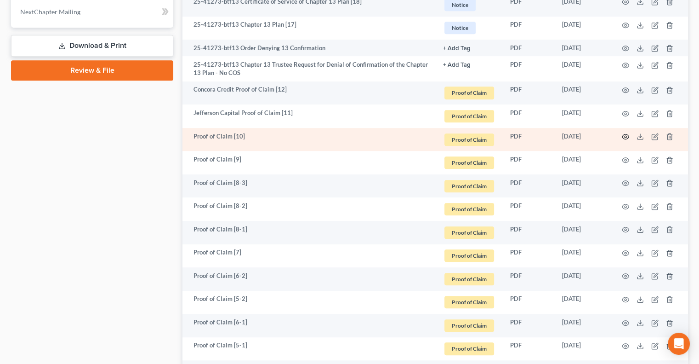
click at [624, 136] on icon "button" at bounding box center [625, 136] width 7 height 7
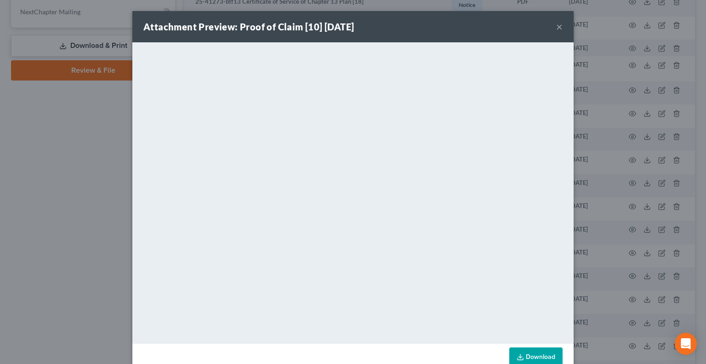
click at [556, 29] on button "×" at bounding box center [559, 26] width 6 height 11
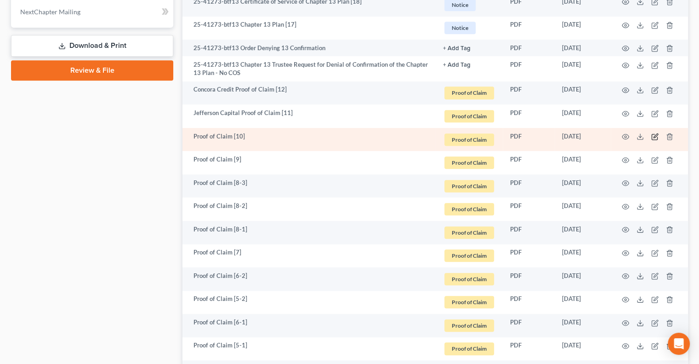
click at [654, 138] on icon "button" at bounding box center [654, 136] width 7 height 7
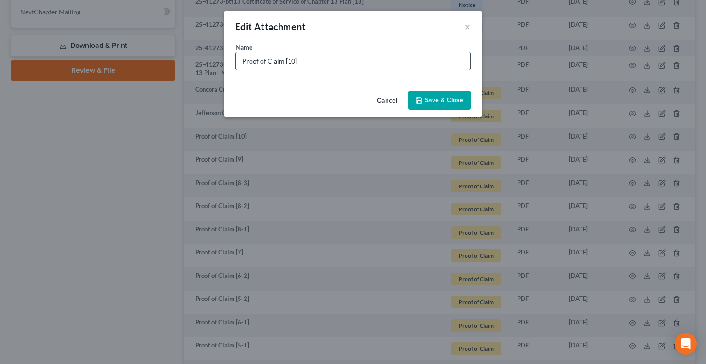
click at [245, 60] on input "Proof of Claim [10]" at bounding box center [353, 60] width 234 height 17
click at [239, 60] on input "Proof of Claim [10]" at bounding box center [353, 60] width 234 height 17
type input "Jefferson Capital Proof of Claim [10]"
click at [438, 97] on span "Save & Close" at bounding box center [444, 100] width 39 height 8
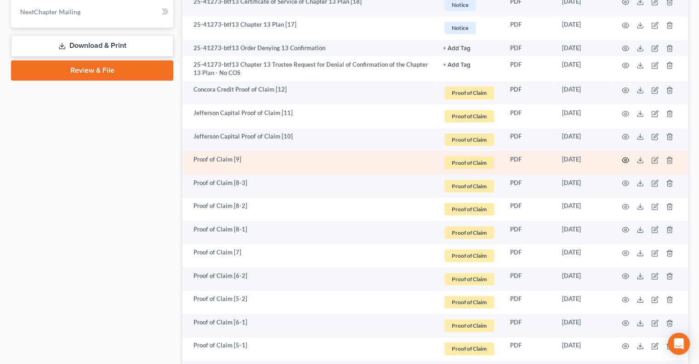
click at [625, 159] on circle "button" at bounding box center [626, 160] width 2 height 2
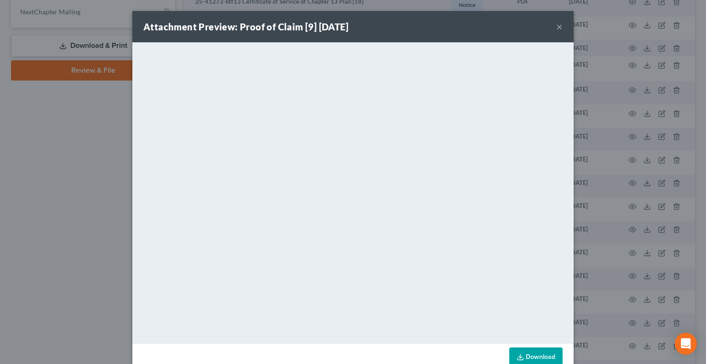
click at [560, 23] on div "Attachment Preview: Proof of Claim [9] 09/16/2025 ×" at bounding box center [352, 26] width 441 height 31
click at [556, 27] on button "×" at bounding box center [559, 26] width 6 height 11
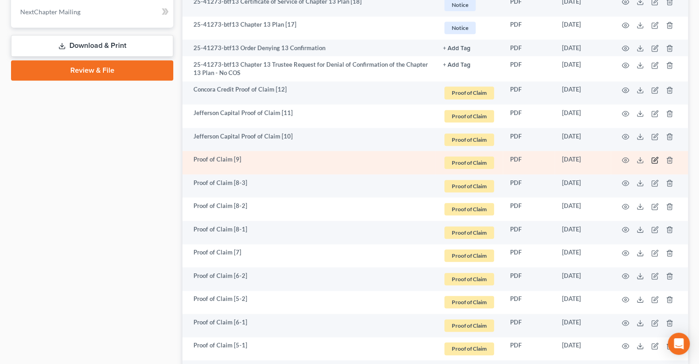
click at [651, 158] on icon "button" at bounding box center [654, 159] width 7 height 7
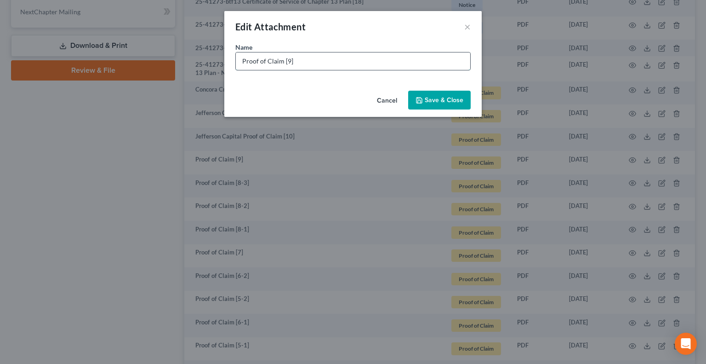
click at [241, 62] on input "Proof of Claim [9]" at bounding box center [353, 60] width 234 height 17
type input "Jefferson Capital Proof of Claim [9]"
click at [434, 102] on span "Save & Close" at bounding box center [444, 100] width 39 height 8
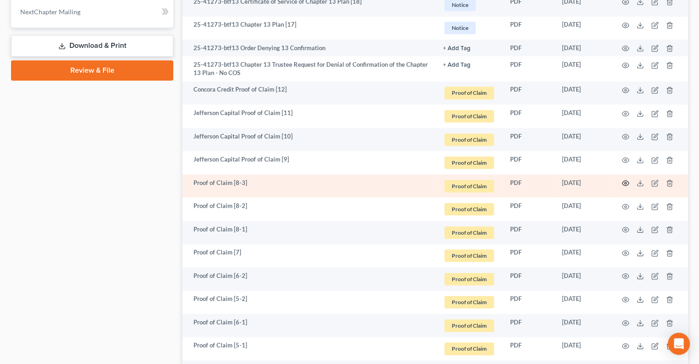
click at [623, 182] on icon "button" at bounding box center [625, 182] width 7 height 7
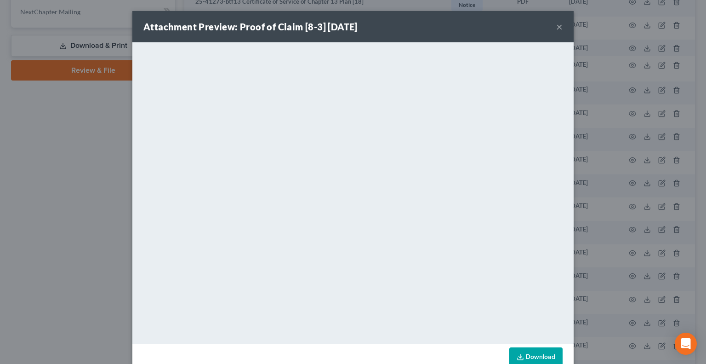
click at [556, 26] on button "×" at bounding box center [559, 26] width 6 height 11
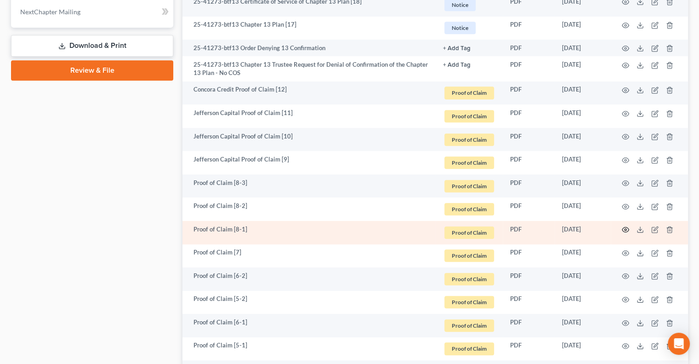
click at [625, 230] on circle "button" at bounding box center [626, 229] width 2 height 2
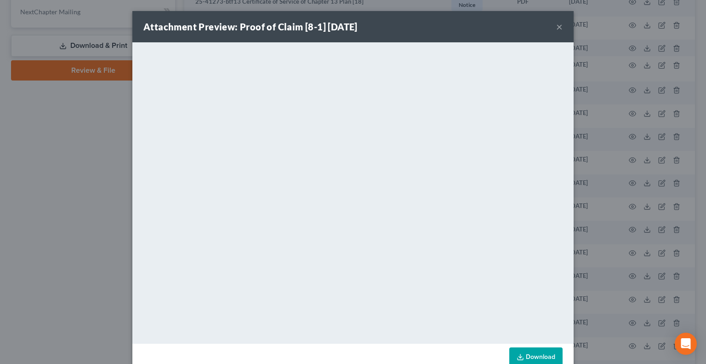
click at [556, 29] on button "×" at bounding box center [559, 26] width 6 height 11
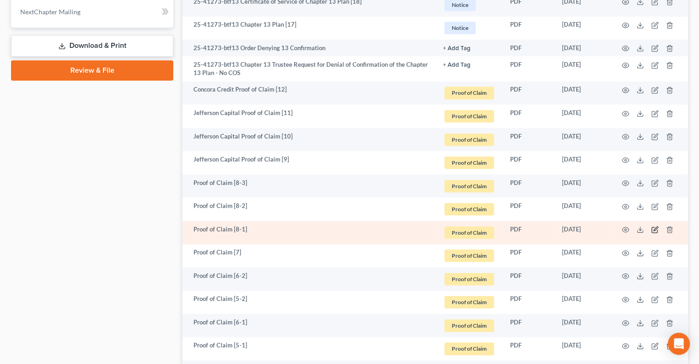
click at [654, 229] on icon "button" at bounding box center [656, 229] width 4 height 4
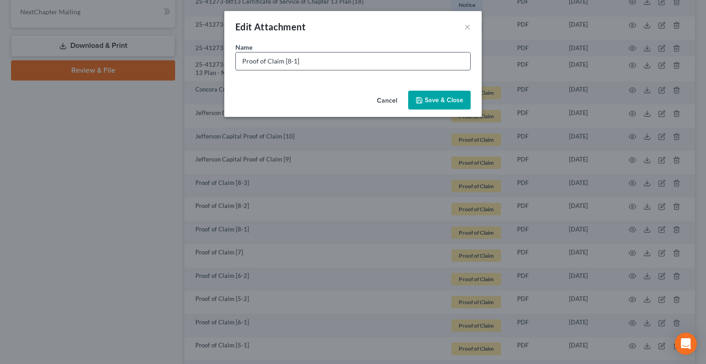
click at [241, 62] on input "Proof of Claim [8-1]" at bounding box center [353, 60] width 234 height 17
type input "Bridgecrest Proof of Claim [8-1]"
click at [427, 99] on span "Save & Close" at bounding box center [444, 100] width 39 height 8
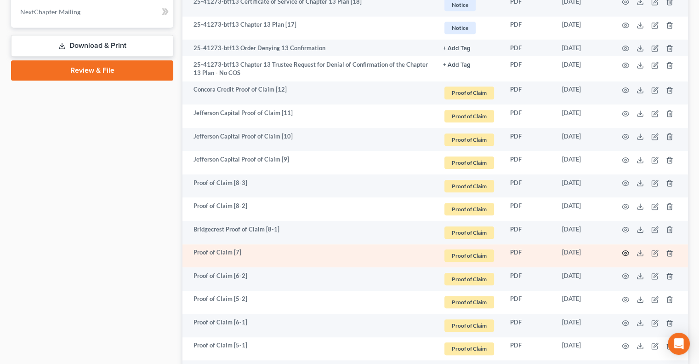
click at [627, 254] on icon "button" at bounding box center [625, 252] width 7 height 7
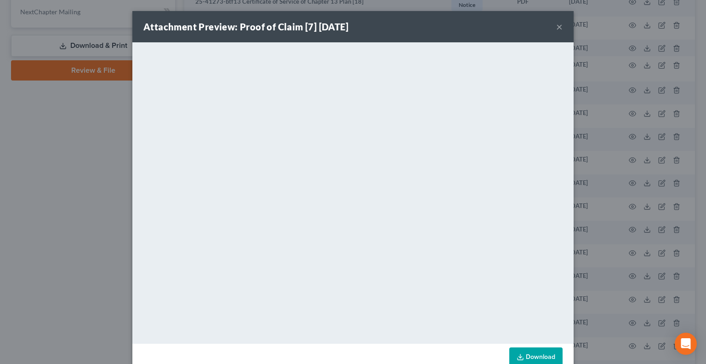
click at [556, 28] on button "×" at bounding box center [559, 26] width 6 height 11
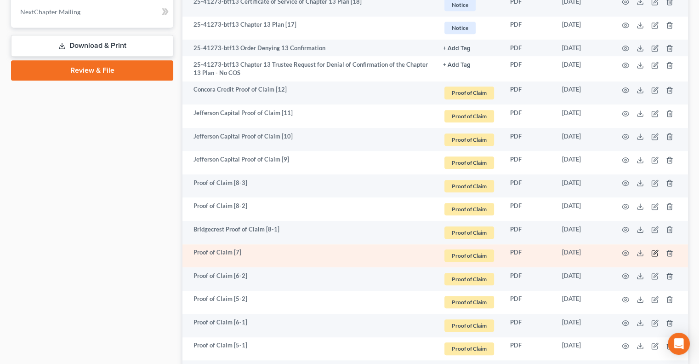
click at [655, 251] on icon "button" at bounding box center [656, 252] width 4 height 4
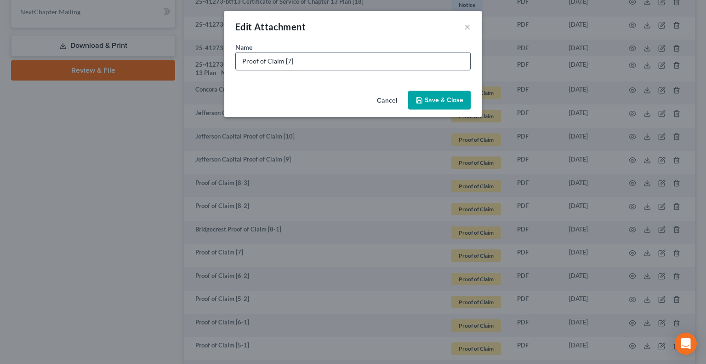
click at [243, 60] on input "Proof of Claim [7]" at bounding box center [353, 60] width 234 height 17
type input "TD Bank Proof of Claim [7]"
click at [428, 95] on button "Save & Close" at bounding box center [439, 100] width 63 height 19
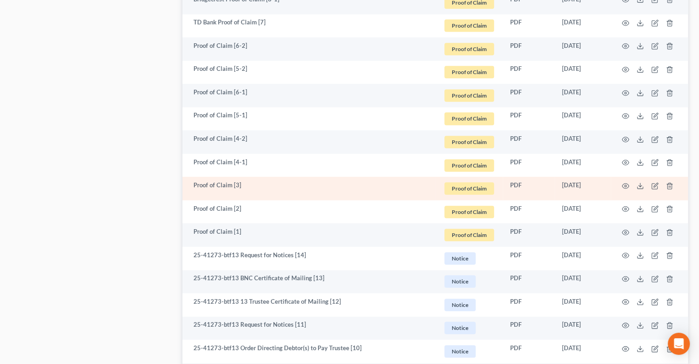
scroll to position [689, 0]
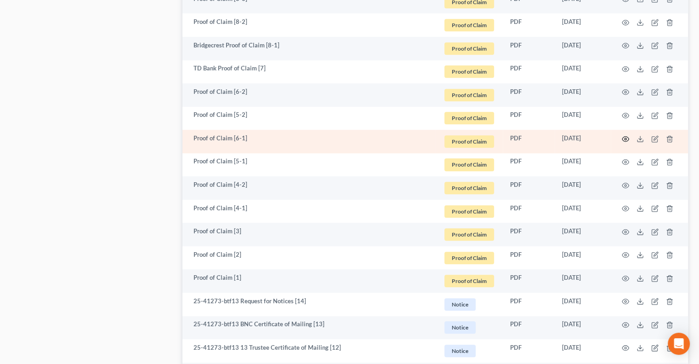
click at [626, 137] on icon "button" at bounding box center [625, 138] width 7 height 7
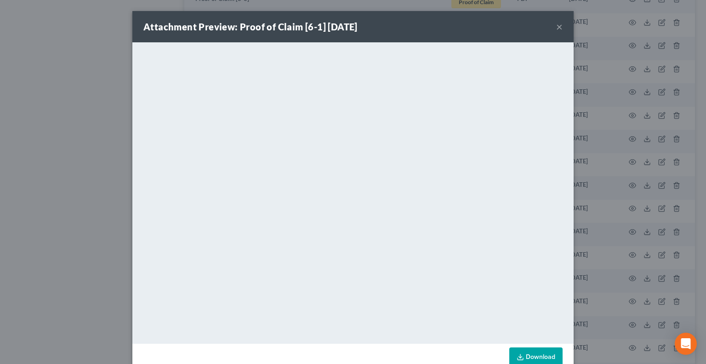
click at [556, 32] on button "×" at bounding box center [559, 26] width 6 height 11
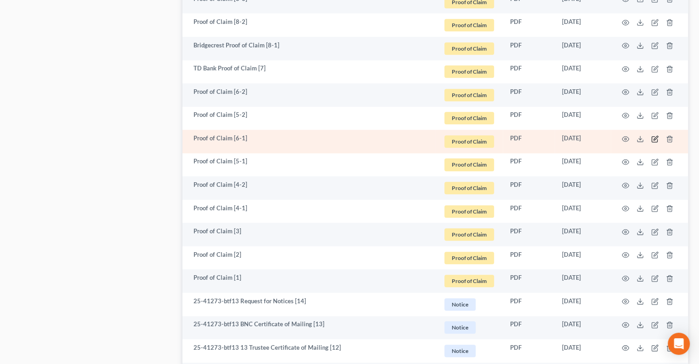
click at [656, 138] on icon "button" at bounding box center [654, 138] width 7 height 7
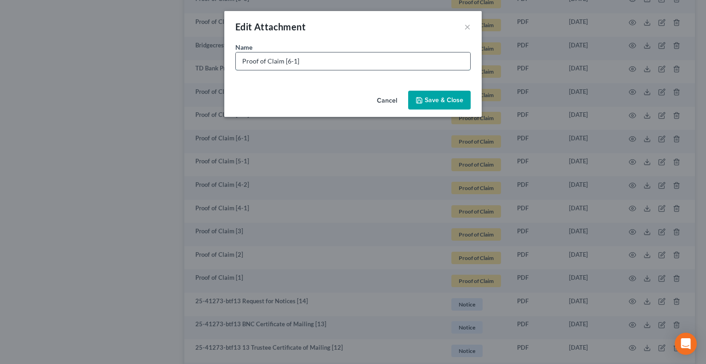
click at [238, 60] on input "Proof of Claim [6-1]" at bounding box center [353, 60] width 234 height 17
type input "Cap One Proof of Claim [6-1]"
click at [439, 98] on span "Save & Close" at bounding box center [444, 100] width 39 height 8
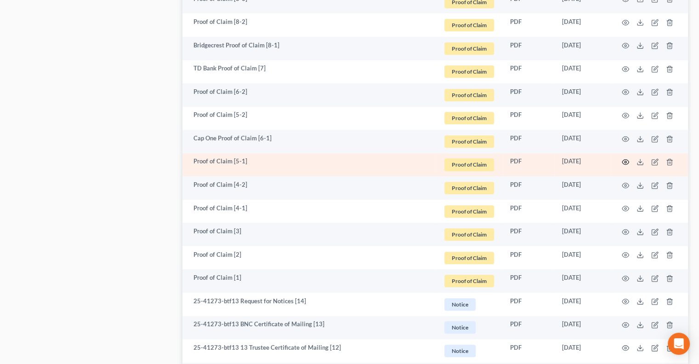
click at [623, 159] on icon "button" at bounding box center [625, 161] width 7 height 7
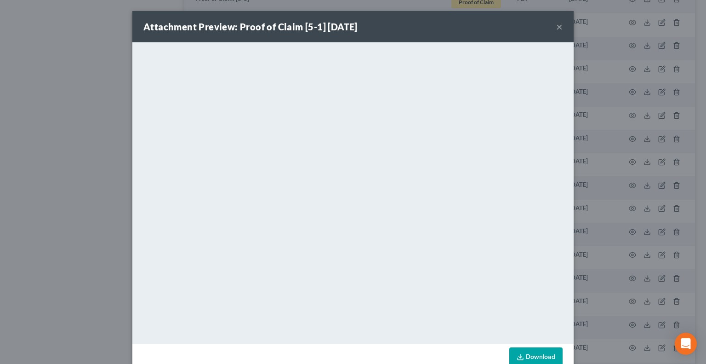
click at [556, 29] on button "×" at bounding box center [559, 26] width 6 height 11
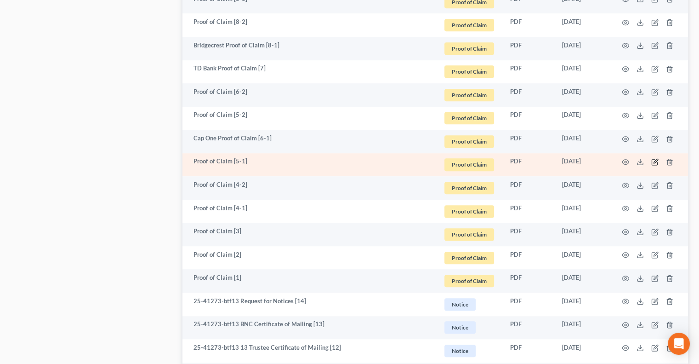
click at [656, 163] on icon "button" at bounding box center [654, 161] width 7 height 7
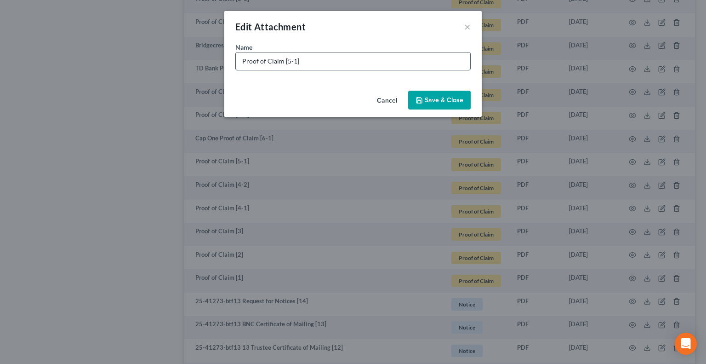
click at [244, 58] on input "Proof of Claim [5-1]" at bounding box center [353, 60] width 234 height 17
click at [242, 61] on input "Proof of Claim [5-1]" at bounding box center [353, 60] width 234 height 17
type input "Cap One Proof of Claim [5-1]"
click at [437, 91] on button "Save & Close" at bounding box center [439, 100] width 63 height 19
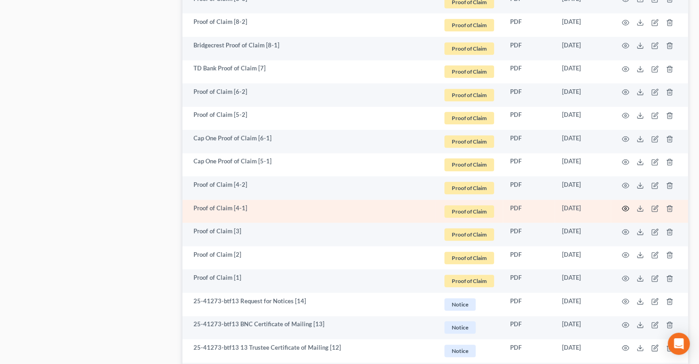
click at [624, 207] on icon "button" at bounding box center [625, 208] width 7 height 7
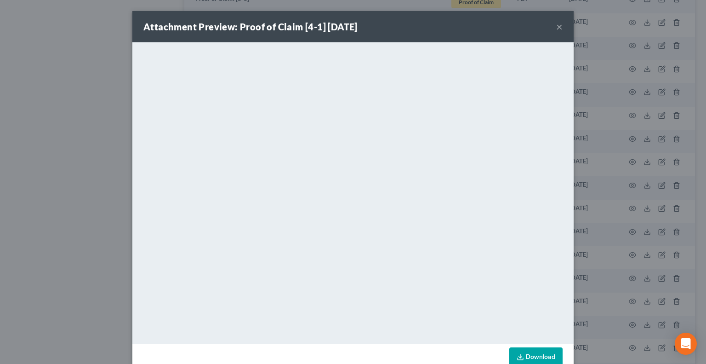
click at [556, 27] on button "×" at bounding box center [559, 26] width 6 height 11
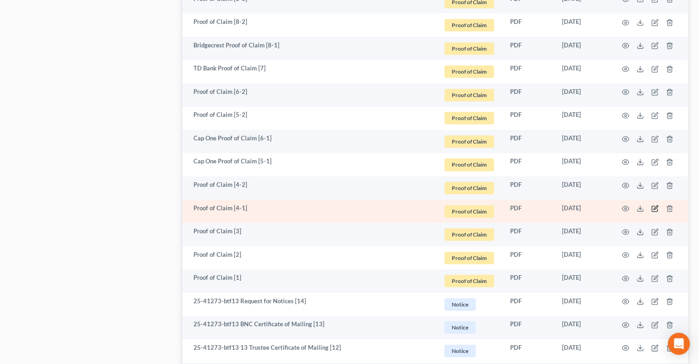
click at [654, 206] on icon "button" at bounding box center [654, 208] width 7 height 7
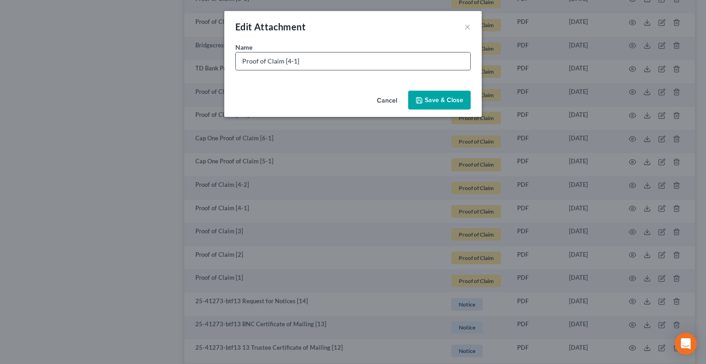
click at [243, 58] on input "Proof of Claim [4-1]" at bounding box center [353, 60] width 234 height 17
type input "Saint Lukes Proof of Claim [4-1]"
click at [439, 101] on span "Save & Close" at bounding box center [444, 100] width 39 height 8
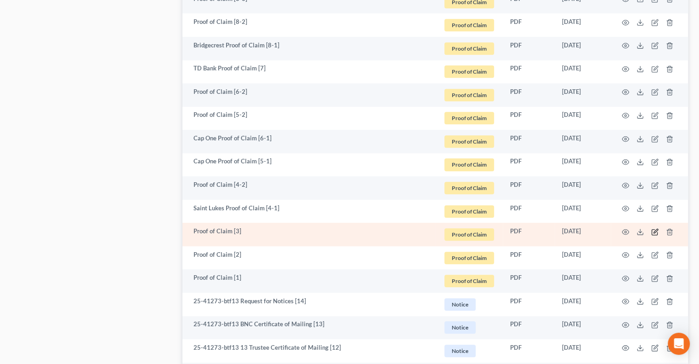
click at [658, 230] on icon "button" at bounding box center [654, 231] width 7 height 7
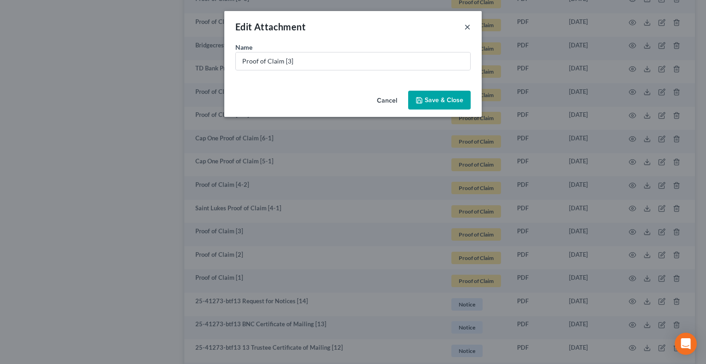
click at [467, 24] on button "×" at bounding box center [467, 26] width 6 height 11
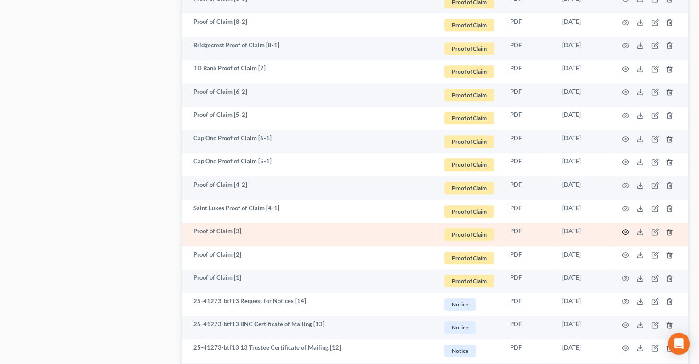
click at [627, 233] on icon "button" at bounding box center [625, 231] width 7 height 7
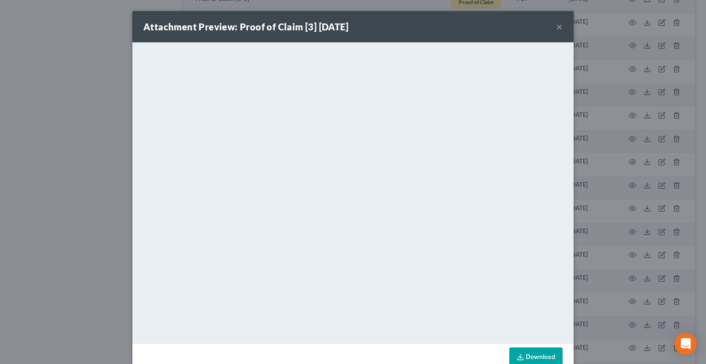
click at [556, 24] on button "×" at bounding box center [559, 26] width 6 height 11
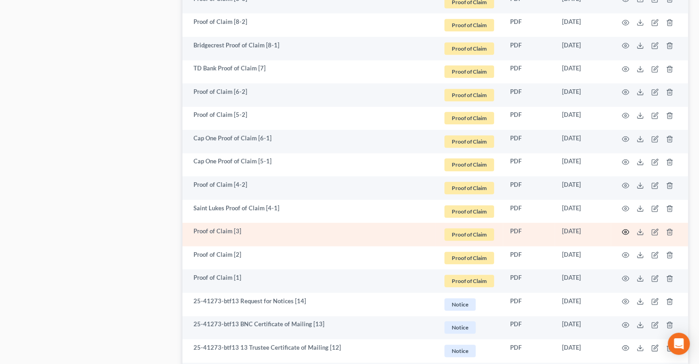
click at [627, 231] on icon "button" at bounding box center [625, 231] width 7 height 7
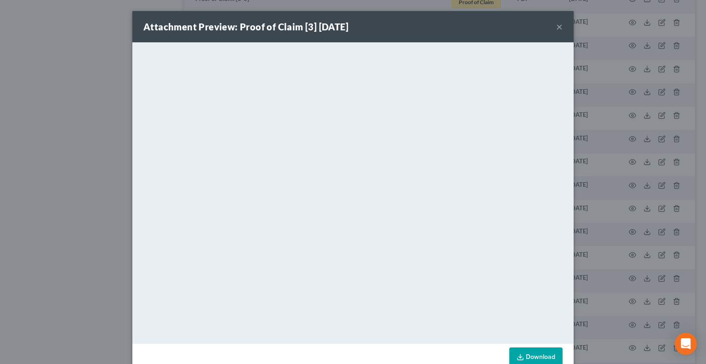
click at [556, 25] on button "×" at bounding box center [559, 26] width 6 height 11
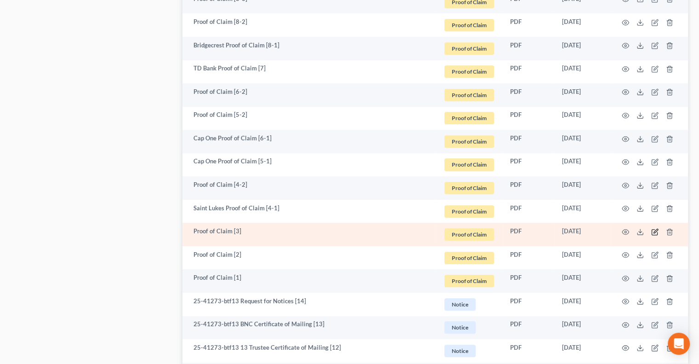
click at [654, 231] on icon "button" at bounding box center [654, 231] width 7 height 7
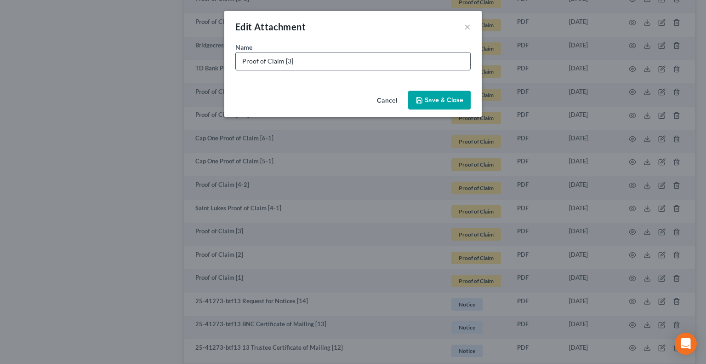
click at [242, 60] on input "Proof of Claim [3]" at bounding box center [353, 60] width 234 height 17
type input "Paypal/Credit Corp Proof of Claim [3]"
click at [440, 97] on span "Save & Close" at bounding box center [444, 100] width 39 height 8
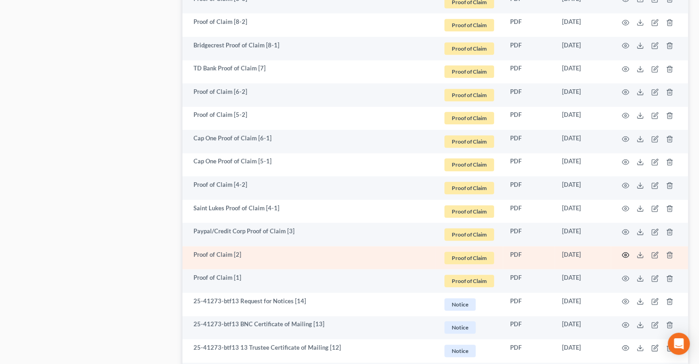
click at [627, 255] on icon "button" at bounding box center [625, 254] width 7 height 7
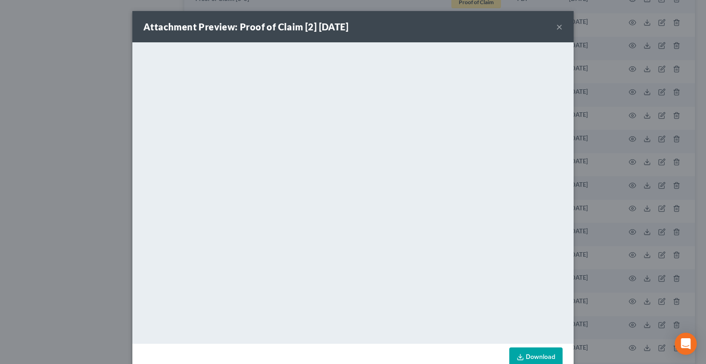
click at [557, 27] on button "×" at bounding box center [559, 26] width 6 height 11
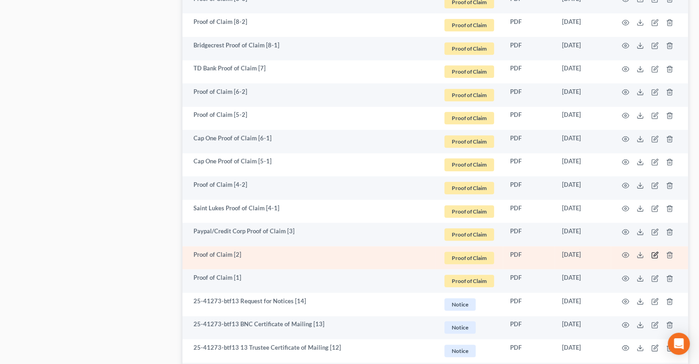
click at [654, 256] on icon "button" at bounding box center [656, 254] width 4 height 4
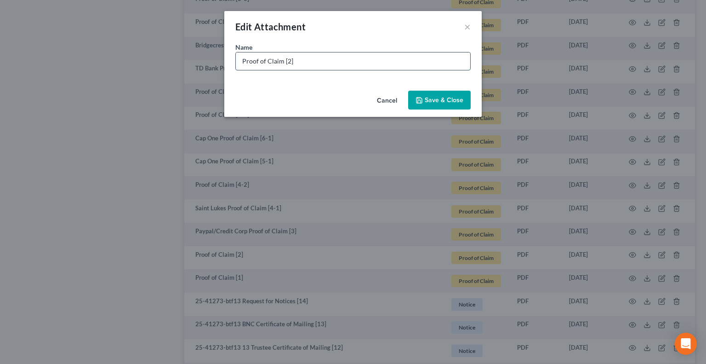
click at [244, 60] on input "Proof of Claim [2]" at bounding box center [353, 60] width 234 height 17
click at [243, 62] on input "Proof of Claim [2]" at bounding box center [353, 60] width 234 height 17
type input "Credit Corp/TBOM Proof of Claim [2]"
click at [433, 99] on span "Save & Close" at bounding box center [444, 100] width 39 height 8
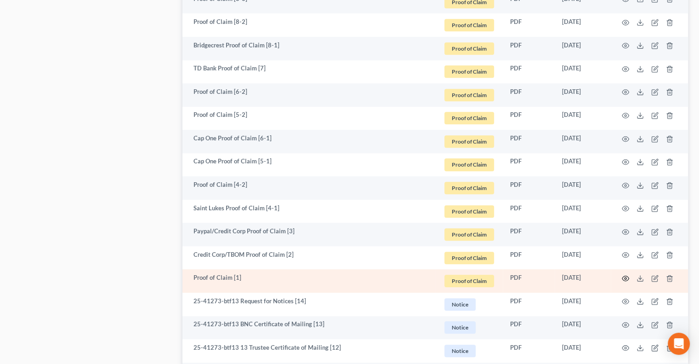
click at [625, 278] on icon "button" at bounding box center [625, 277] width 7 height 7
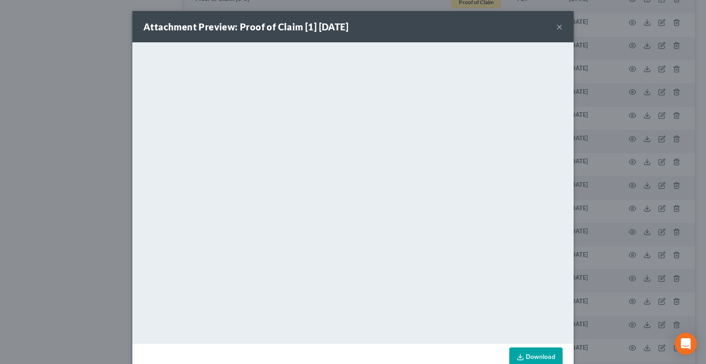
click at [556, 28] on button "×" at bounding box center [559, 26] width 6 height 11
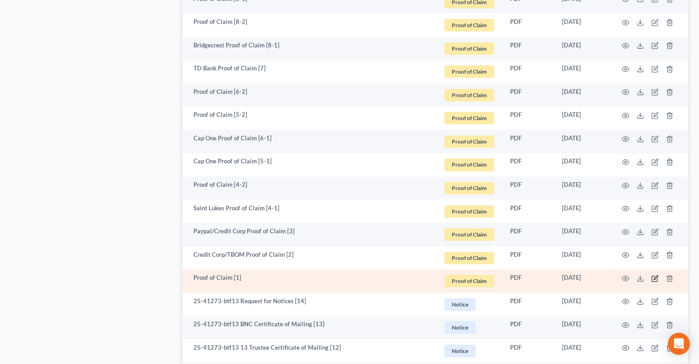
click at [656, 279] on icon "button" at bounding box center [654, 277] width 7 height 7
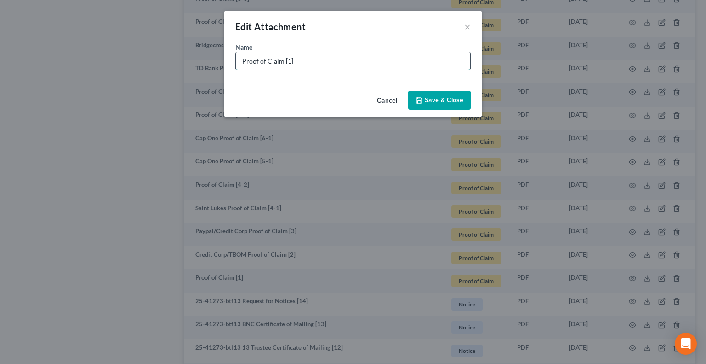
click at [243, 62] on input "Proof of Claim [1]" at bounding box center [353, 60] width 234 height 17
type input "One Main Proof of Claim [1]"
drag, startPoint x: 432, startPoint y: 101, endPoint x: 419, endPoint y: 91, distance: 16.2
click at [431, 101] on span "Save & Close" at bounding box center [444, 100] width 39 height 8
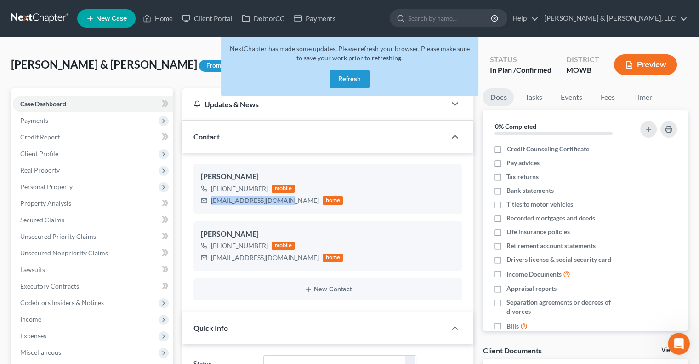
click at [349, 82] on button "Refresh" at bounding box center [350, 79] width 40 height 18
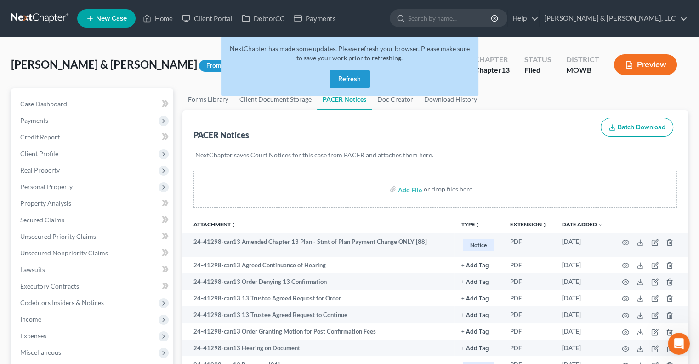
click at [341, 89] on div "NextChapter has made some updates. Please refresh your browser. Please make sur…" at bounding box center [349, 66] width 257 height 59
click at [353, 75] on button "Refresh" at bounding box center [350, 79] width 40 height 18
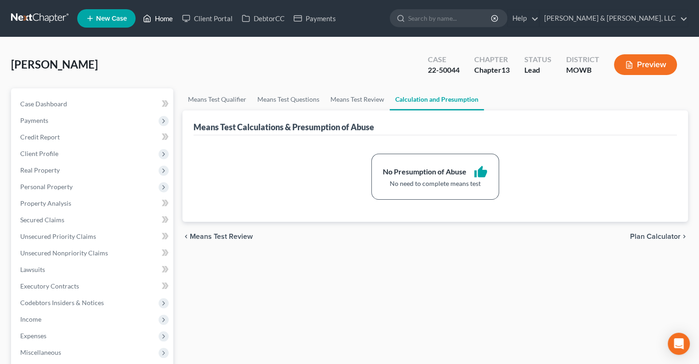
click at [159, 18] on link "Home" at bounding box center [157, 18] width 39 height 17
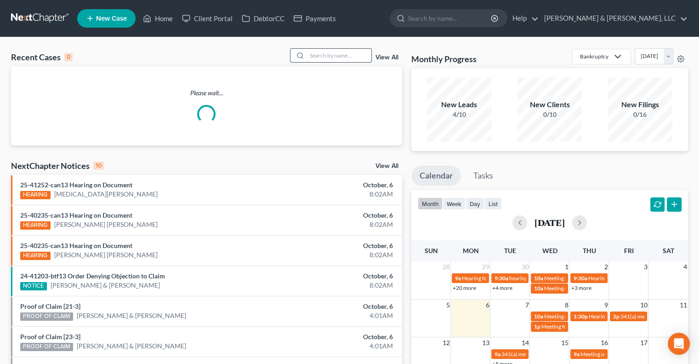
click at [340, 55] on input "search" at bounding box center [339, 55] width 64 height 13
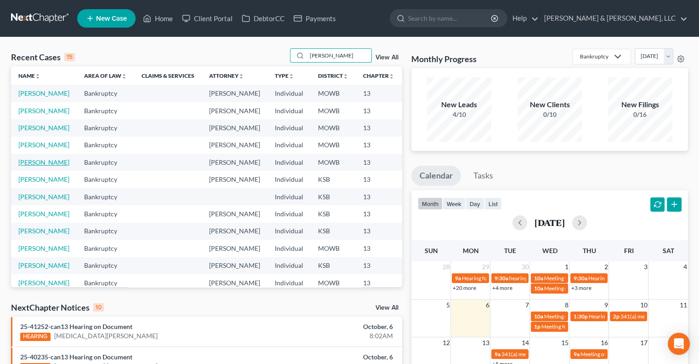
type input "[PERSON_NAME]"
click at [27, 166] on link "[PERSON_NAME]" at bounding box center [43, 162] width 51 height 8
select select "2"
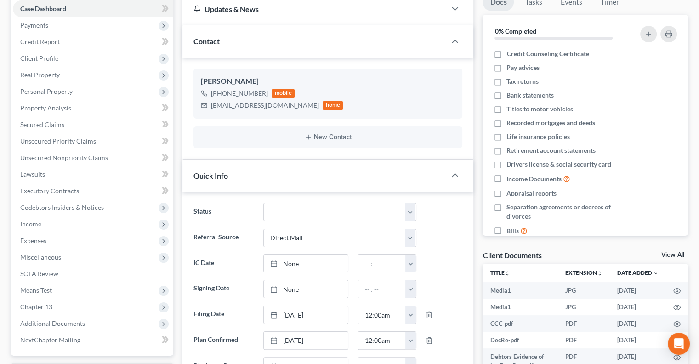
scroll to position [77, 0]
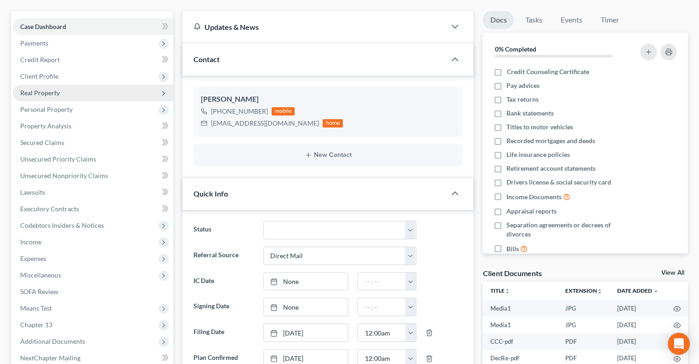
click at [70, 95] on span "Real Property" at bounding box center [93, 93] width 160 height 17
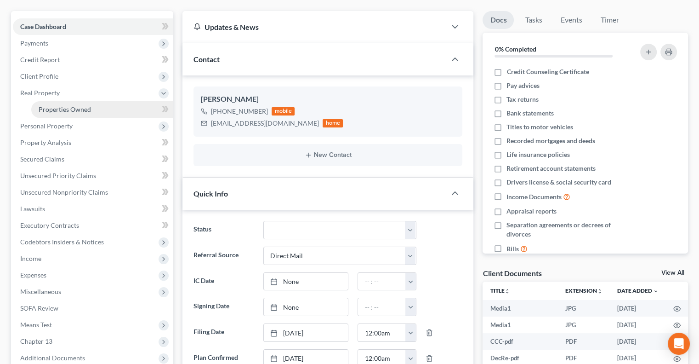
click at [75, 107] on span "Properties Owned" at bounding box center [65, 109] width 52 height 8
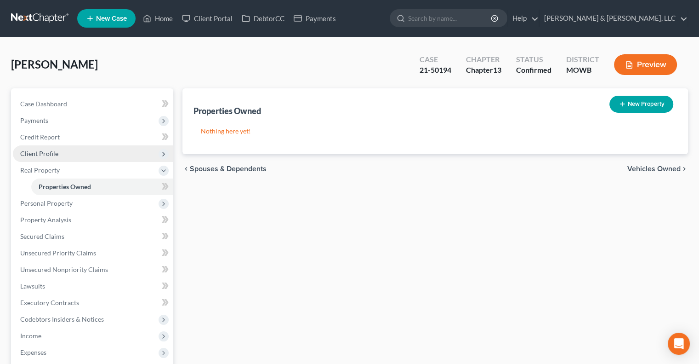
click at [48, 154] on span "Client Profile" at bounding box center [39, 153] width 38 height 8
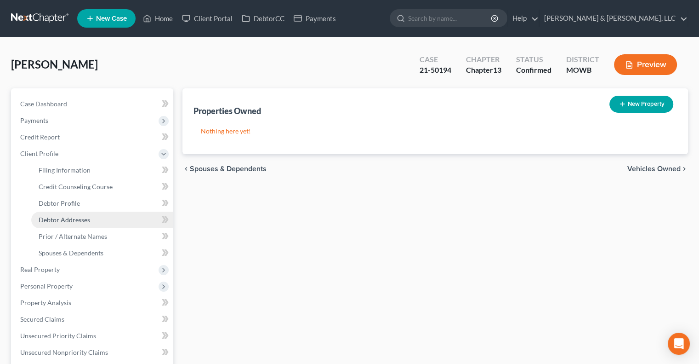
click at [80, 220] on span "Debtor Addresses" at bounding box center [64, 220] width 51 height 8
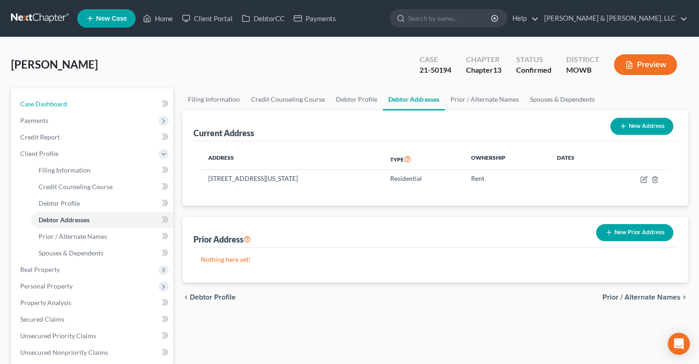
drag, startPoint x: 39, startPoint y: 106, endPoint x: 248, endPoint y: 60, distance: 214.2
click at [39, 106] on span "Case Dashboard" at bounding box center [43, 104] width 47 height 8
select select "2"
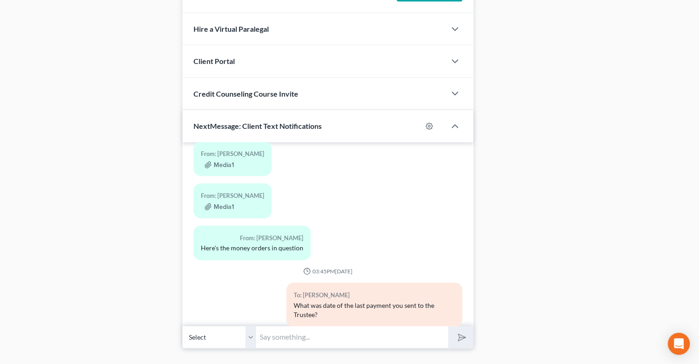
scroll to position [813, 0]
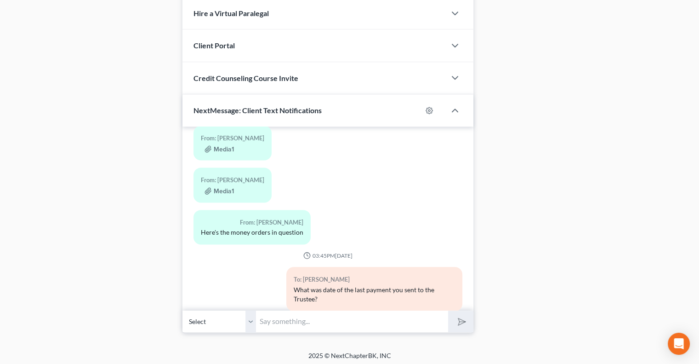
click at [274, 323] on input "text" at bounding box center [352, 321] width 192 height 23
type input "[STREET_ADDRESS][PERSON_NAME] [STREET_ADDRESS]"
click at [463, 323] on button "submit" at bounding box center [460, 321] width 25 height 22
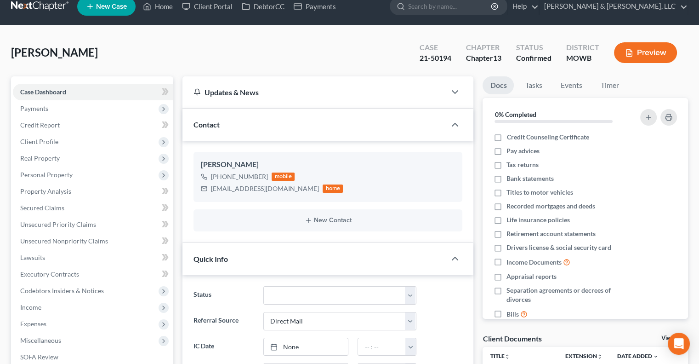
scroll to position [0, 0]
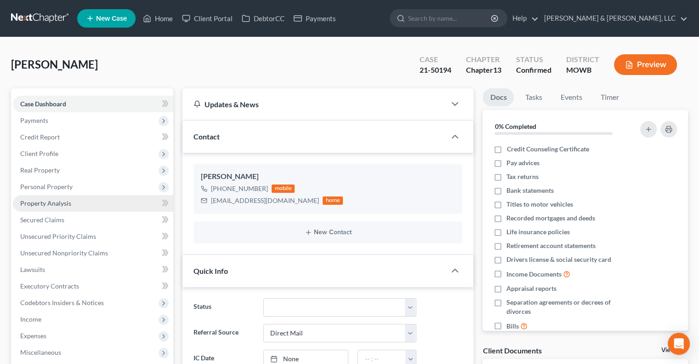
click at [45, 201] on span "Property Analysis" at bounding box center [45, 203] width 51 height 8
